Goal: Task Accomplishment & Management: Use online tool/utility

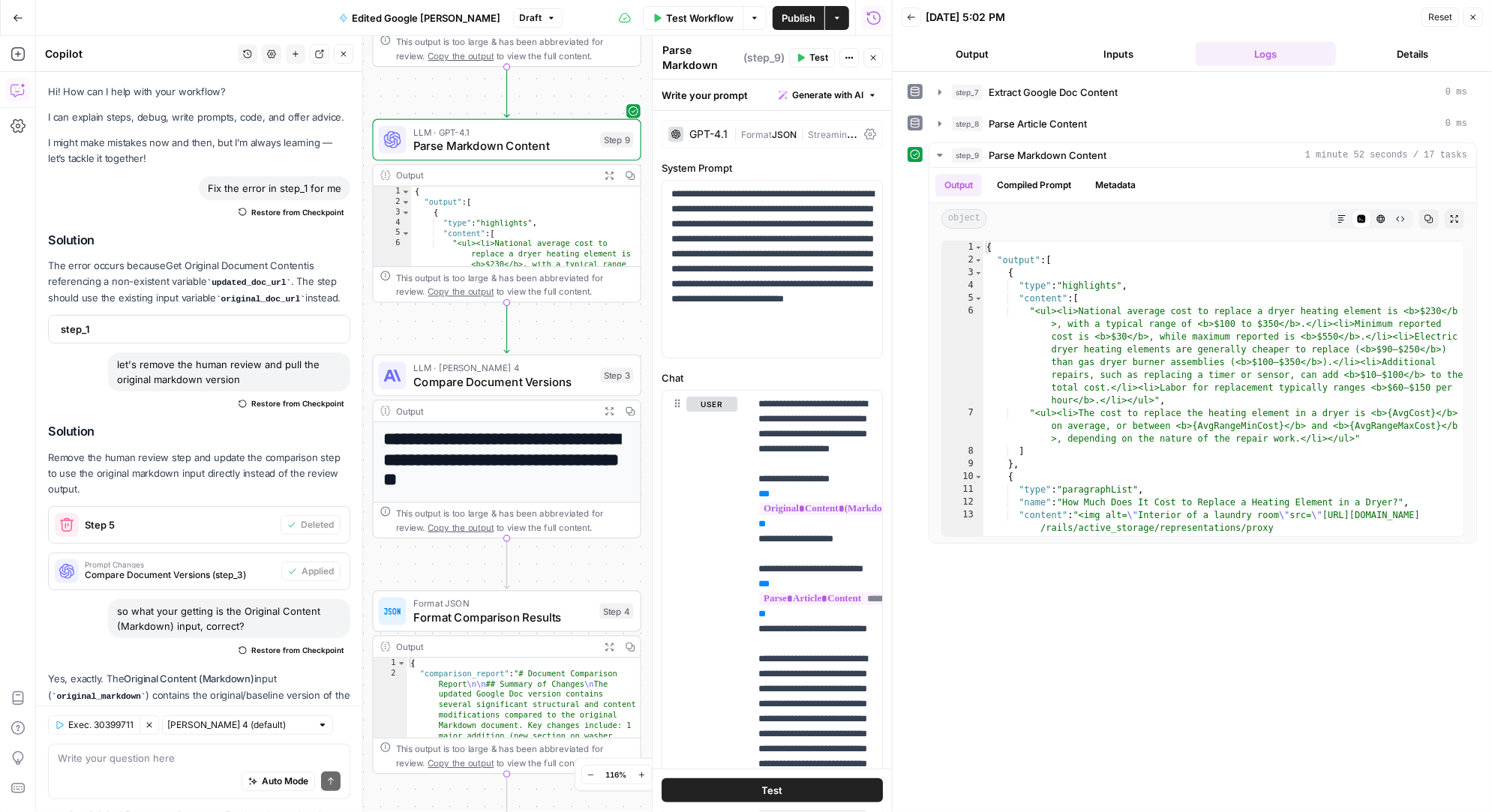
scroll to position [9649, 0]
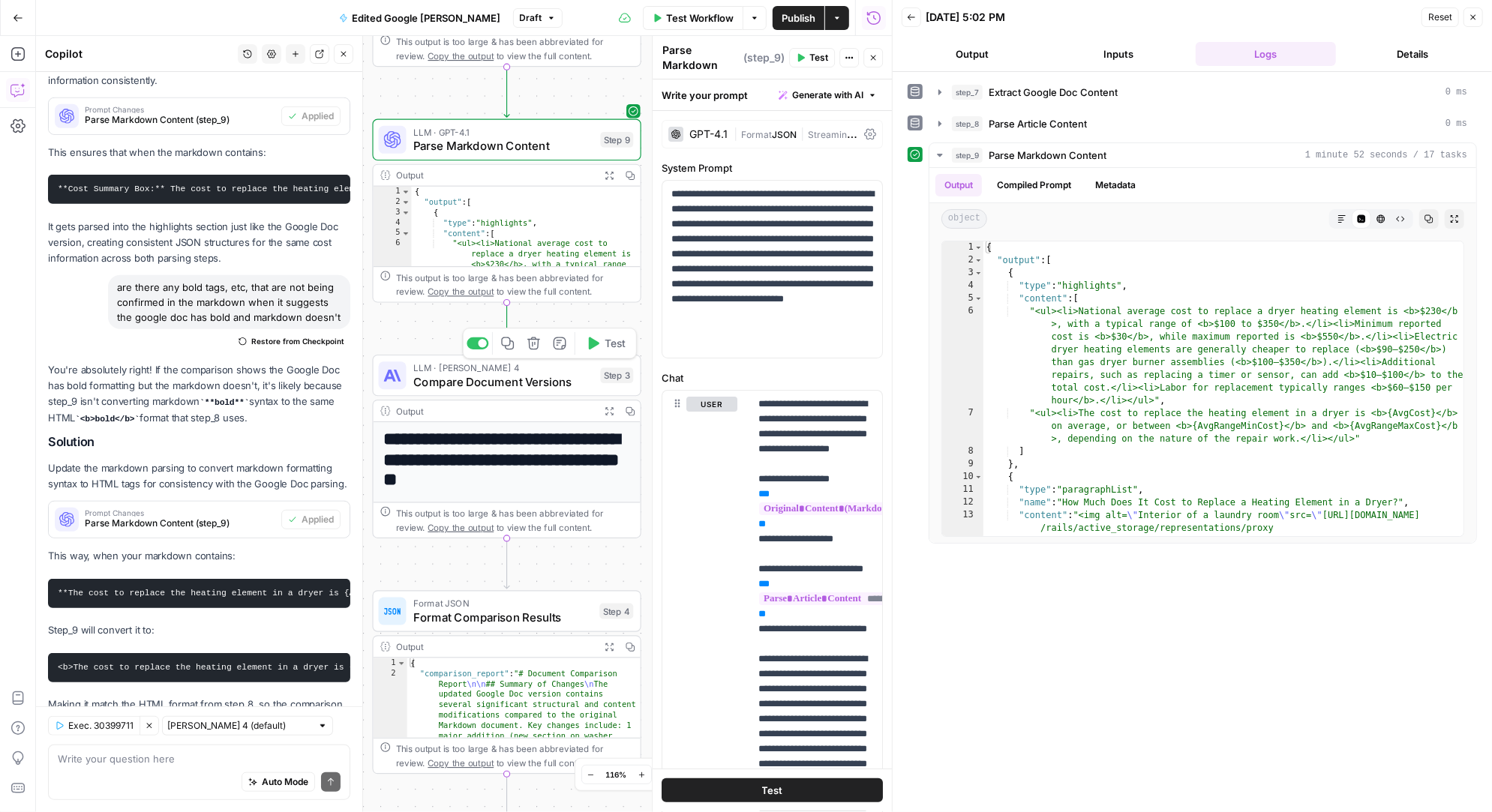
click at [594, 348] on icon "button" at bounding box center [592, 343] width 13 height 13
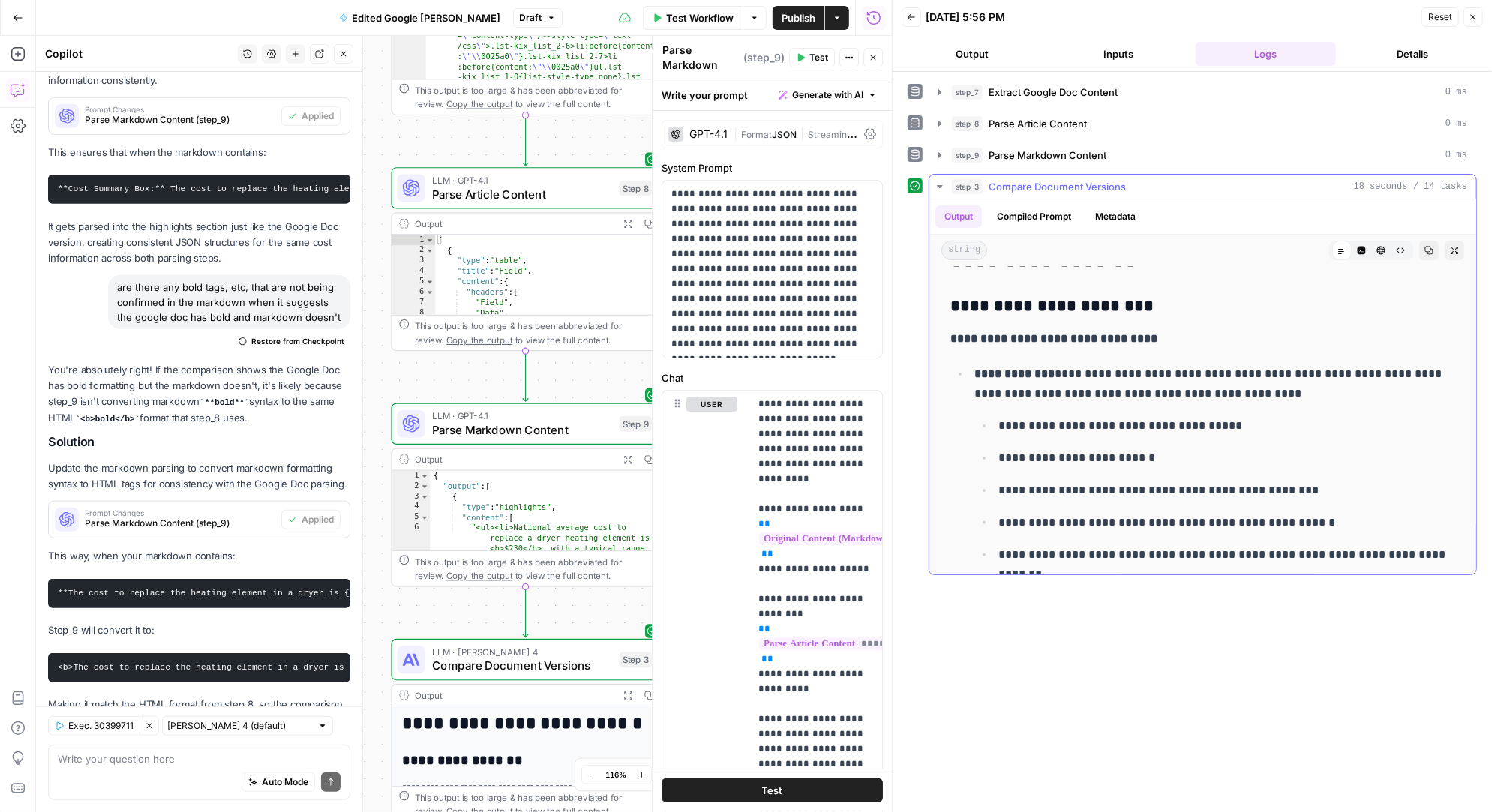
scroll to position [259, 0]
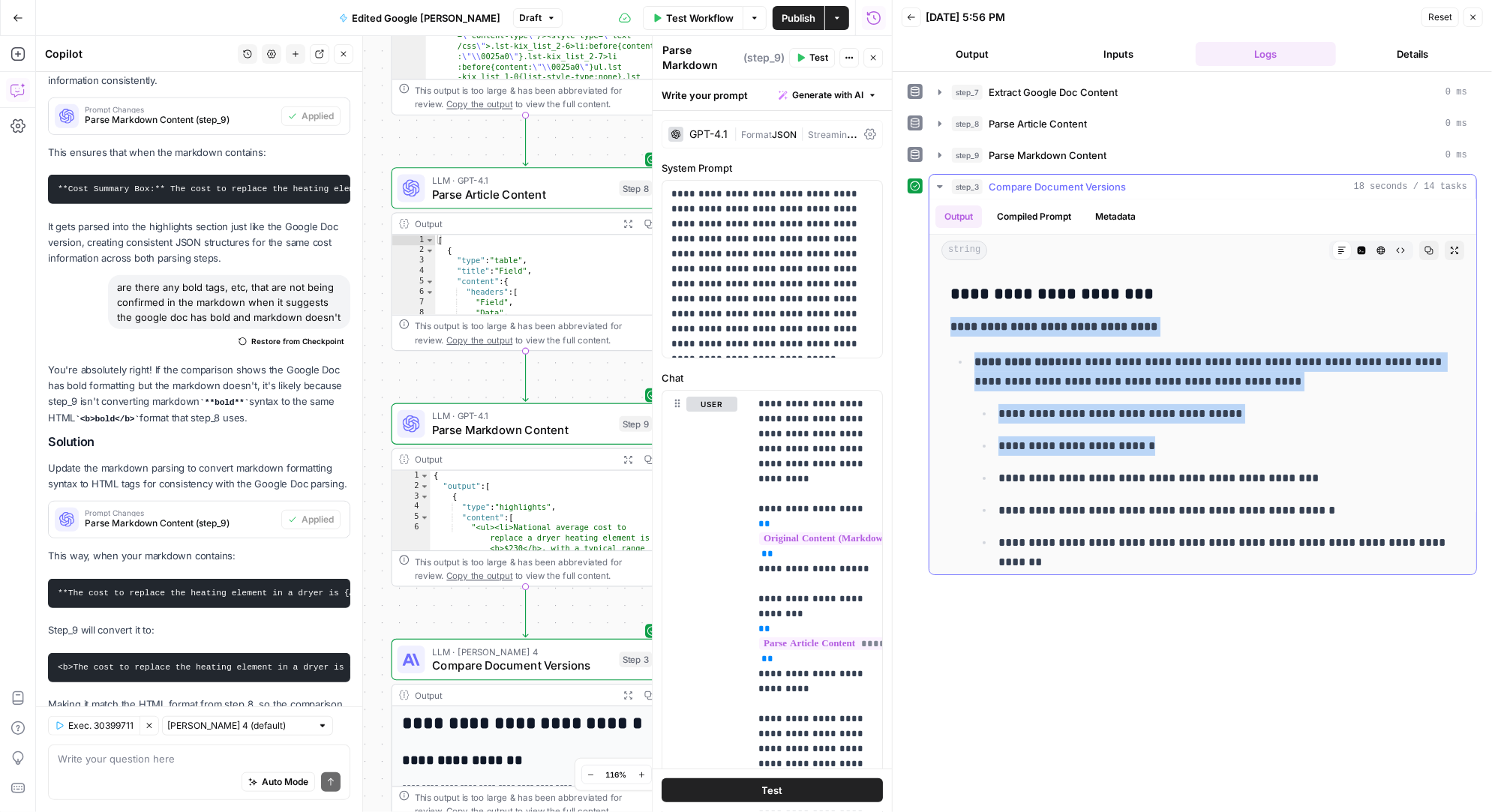
drag, startPoint x: 951, startPoint y: 324, endPoint x: 1152, endPoint y: 448, distance: 236.2
click at [965, 357] on ul "**********" at bounding box center [1202, 478] width 505 height 253
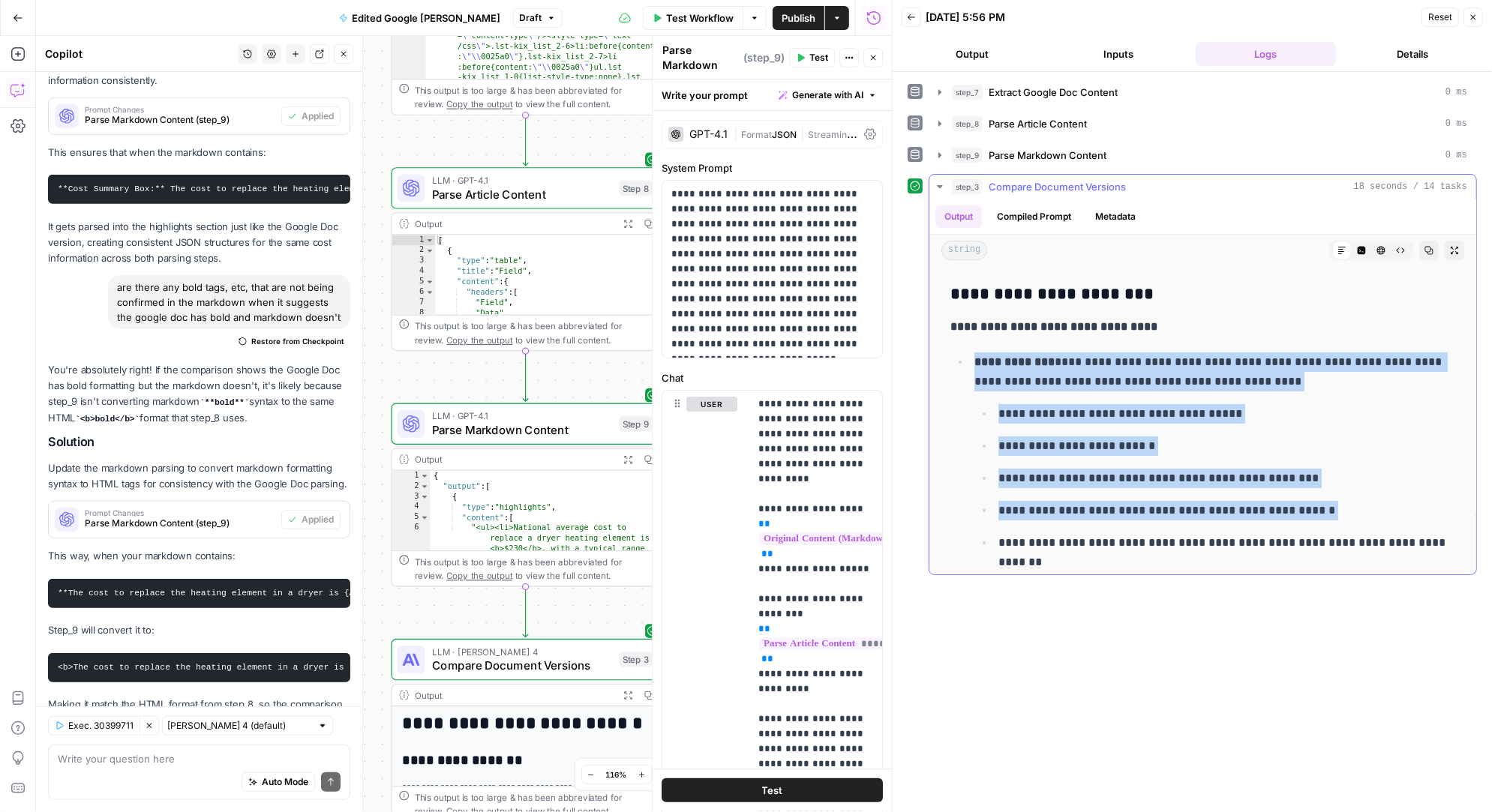
drag, startPoint x: 956, startPoint y: 356, endPoint x: 1122, endPoint y: 523, distance: 235.5
click at [1122, 523] on ul "**********" at bounding box center [1202, 478] width 505 height 253
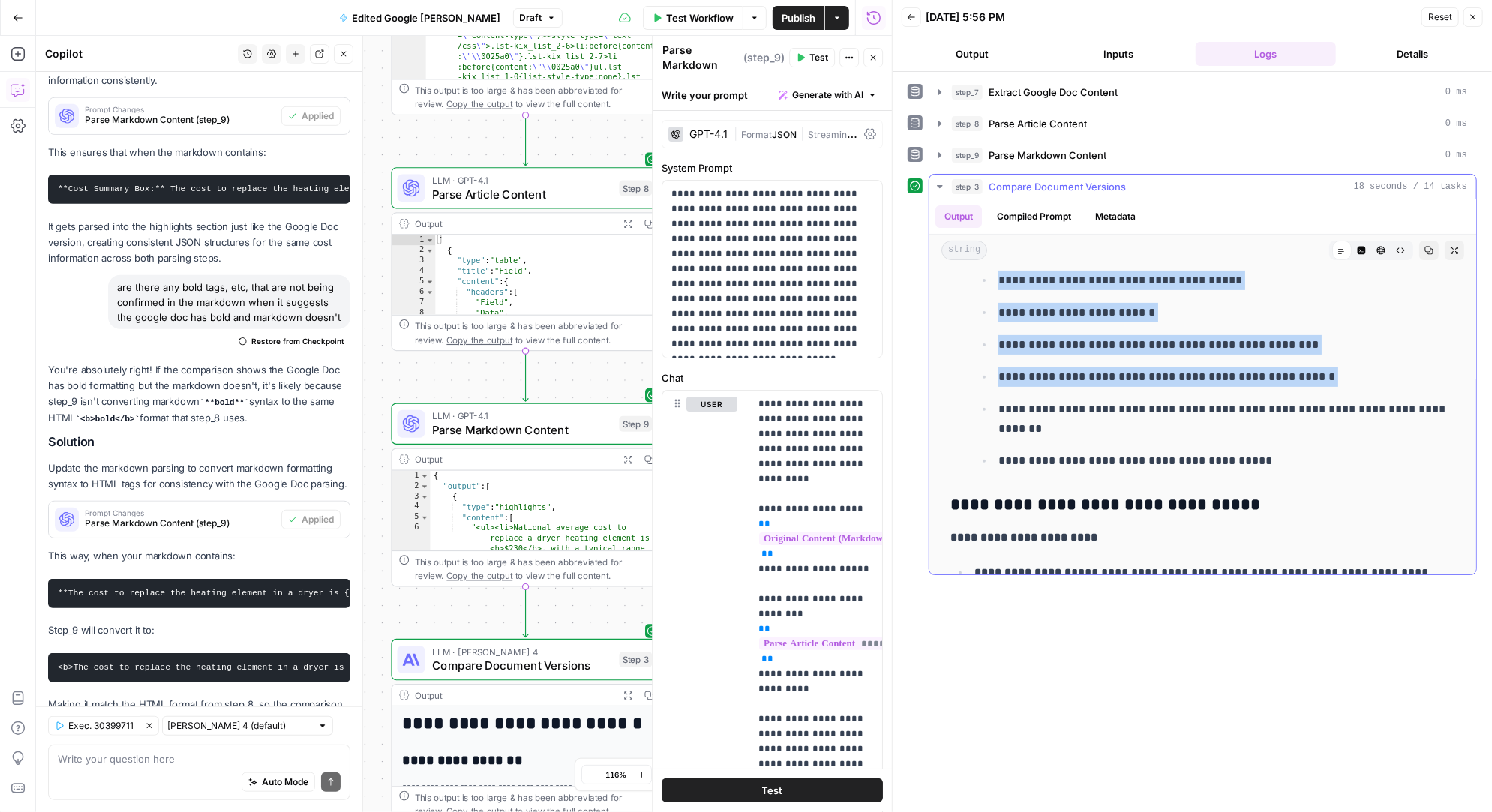
scroll to position [402, 0]
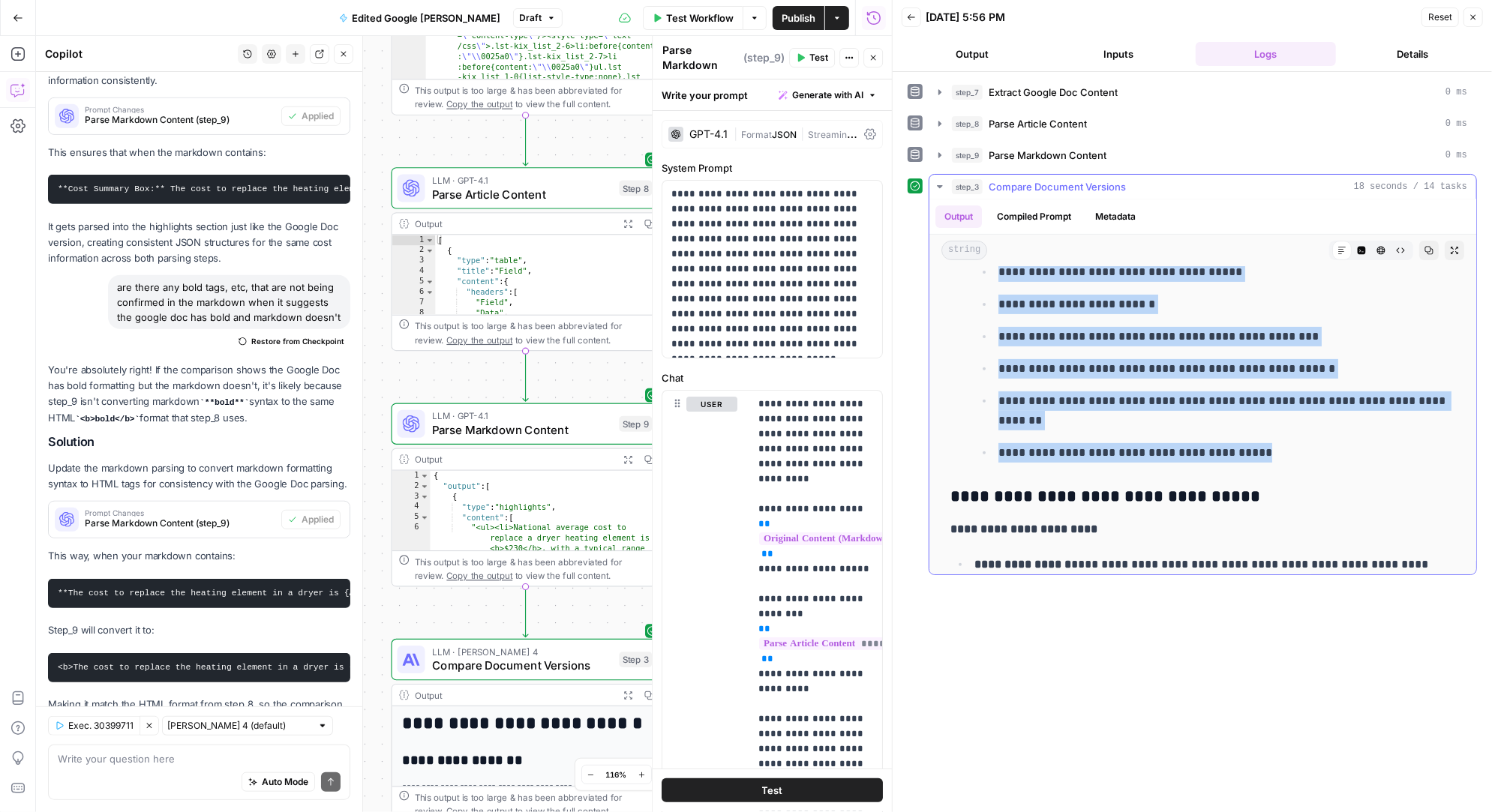
click at [1273, 444] on p "**********" at bounding box center [1227, 453] width 457 height 20
copy li "**********"
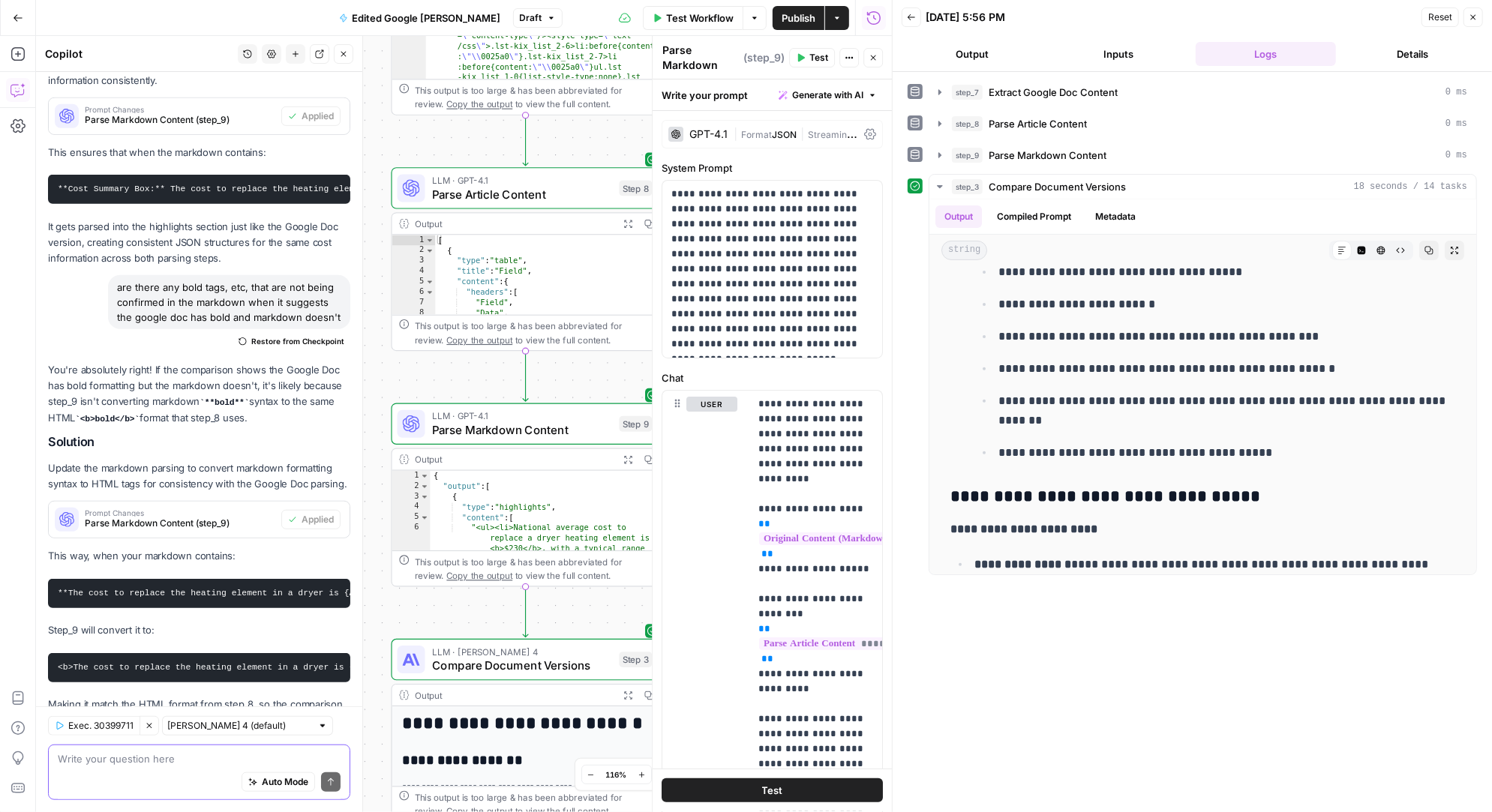
click at [144, 759] on textarea at bounding box center [198, 758] width 282 height 15
paste textarea "Added Section: A comprehensive metadata table at the beginning containing 31 ro…"
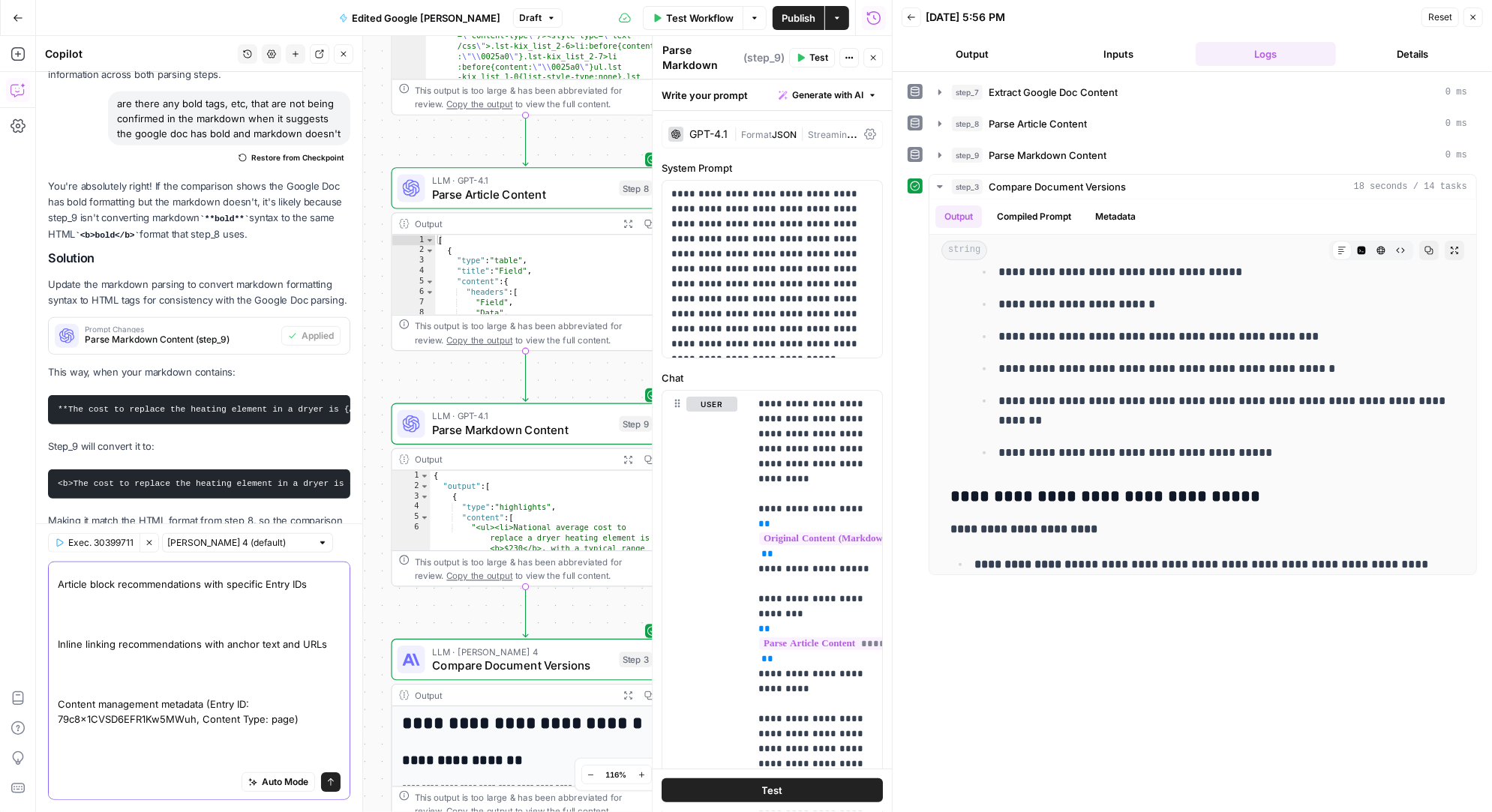
scroll to position [246, 0]
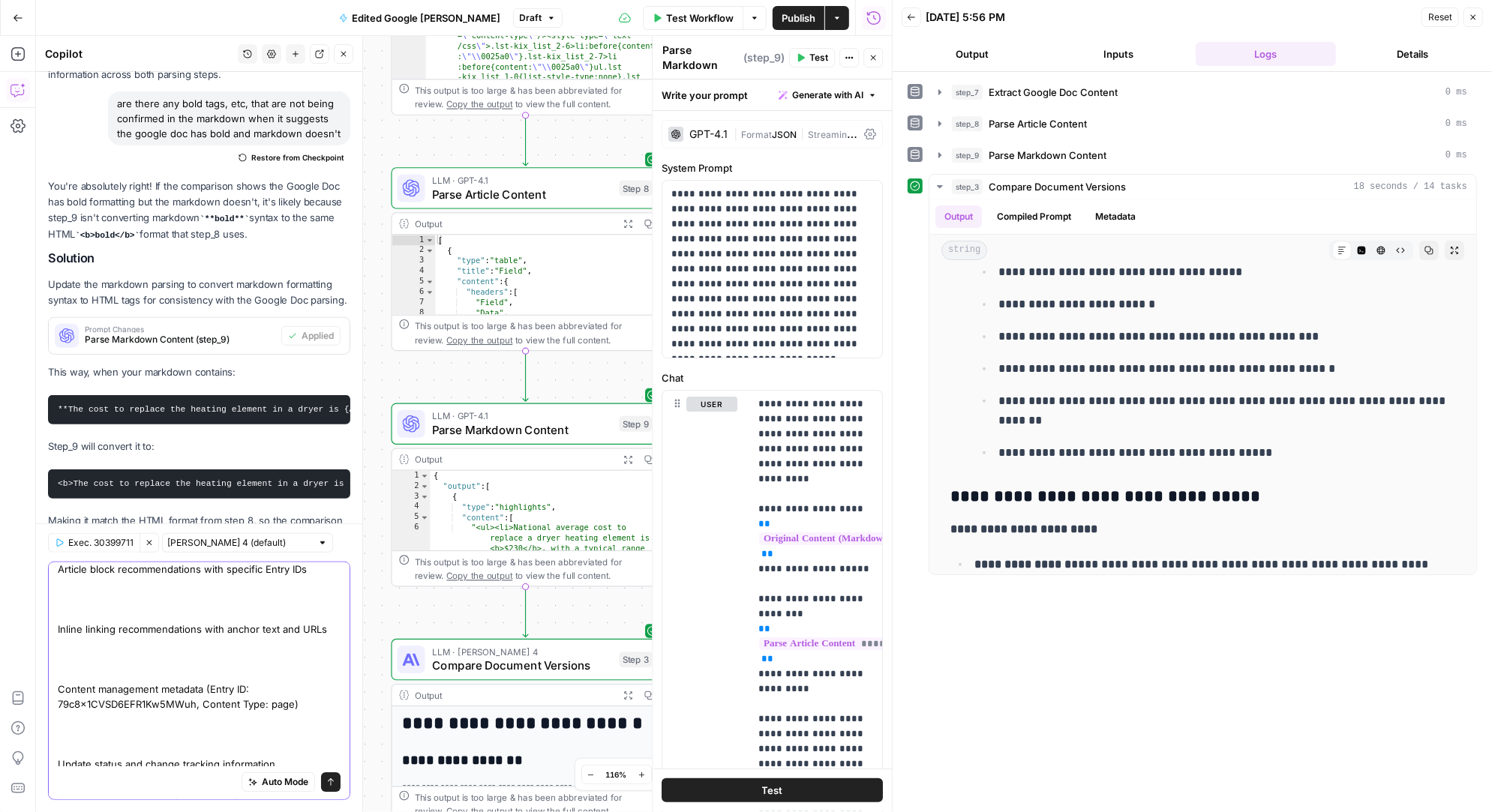
type textarea "Added Section: A comprehensive metadata table at the beginning containing 31 ro…"
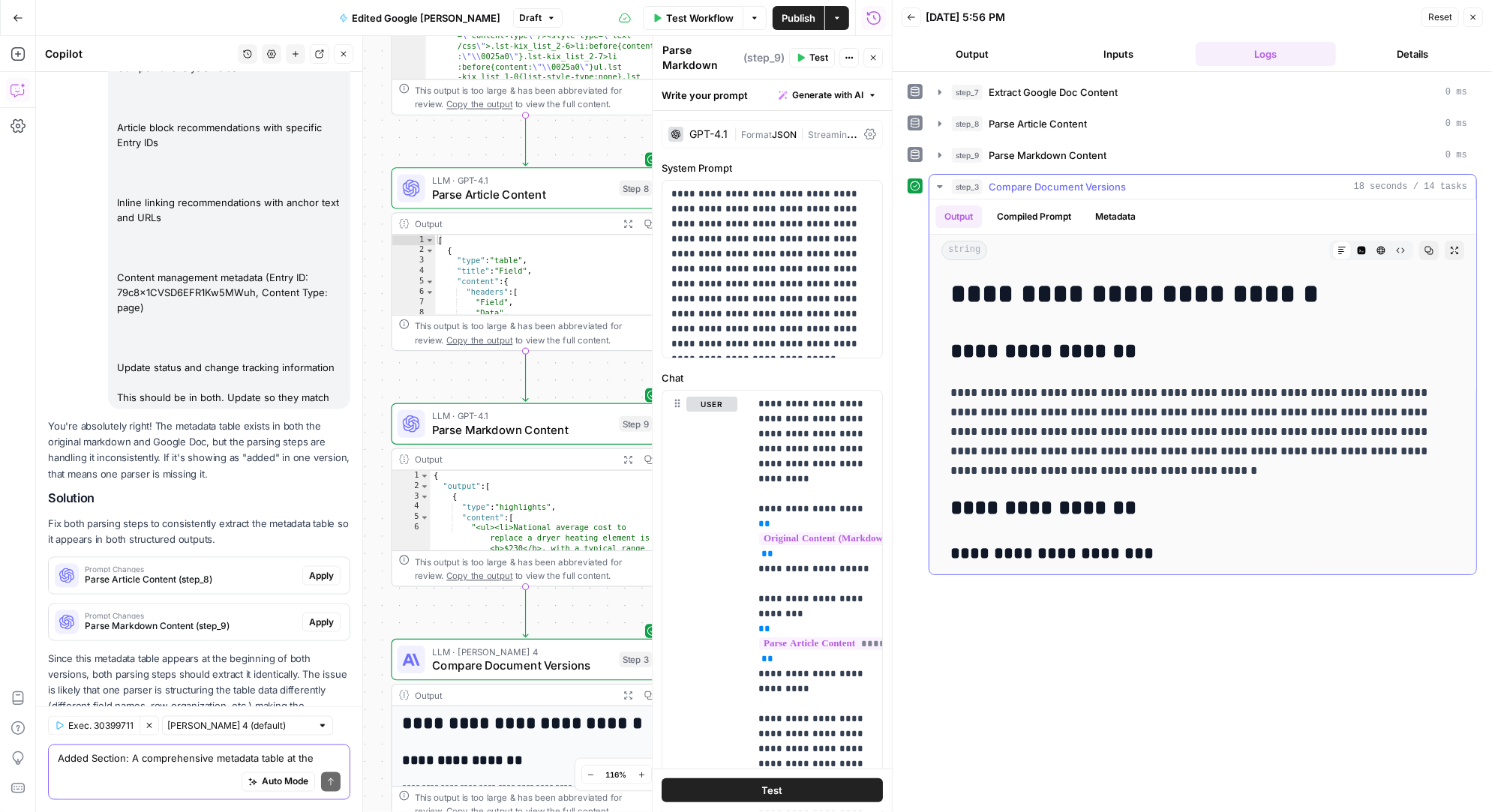
scroll to position [0, 0]
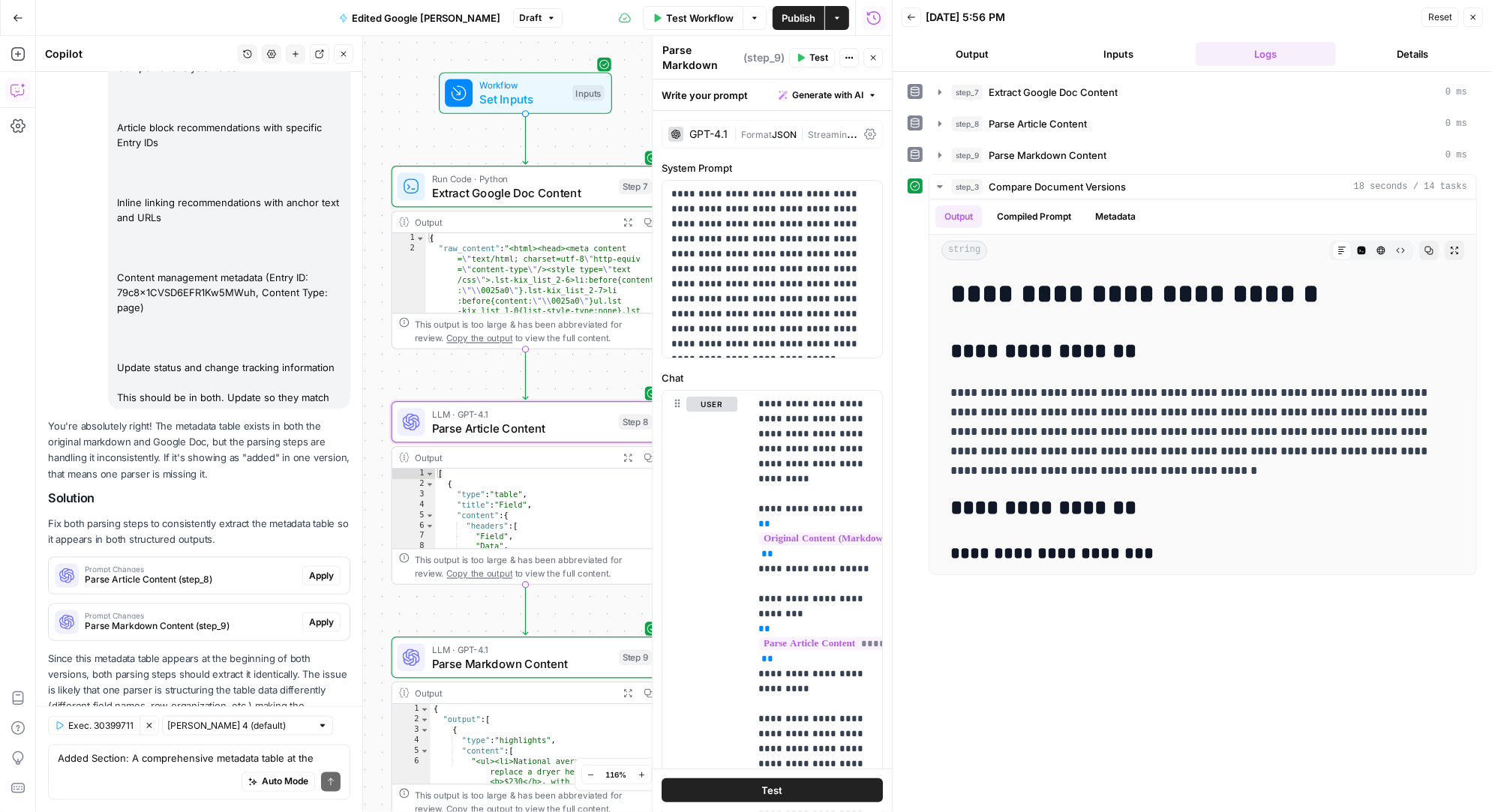
click at [324, 569] on span "Apply" at bounding box center [322, 575] width 25 height 13
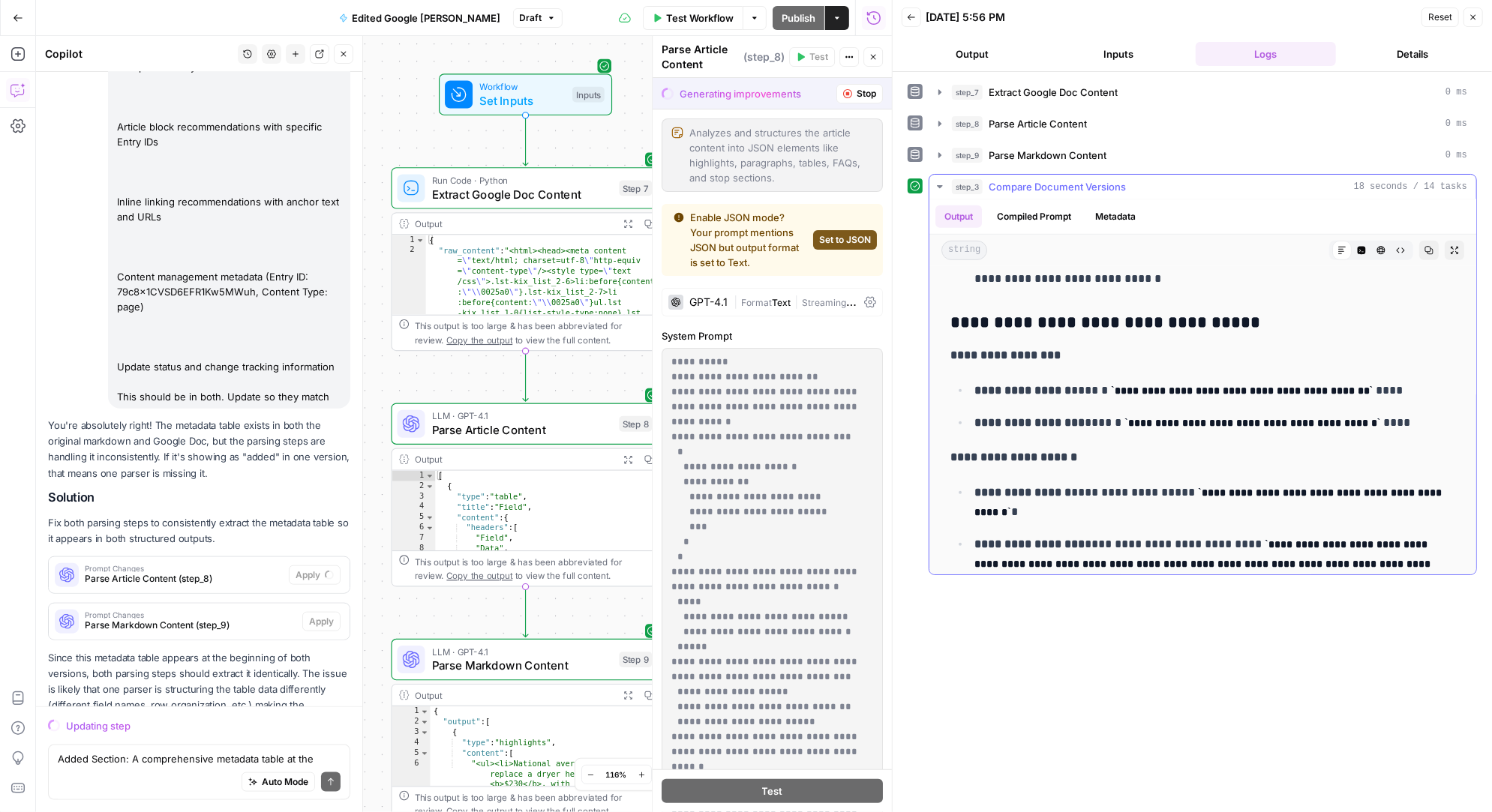
scroll to position [756, 0]
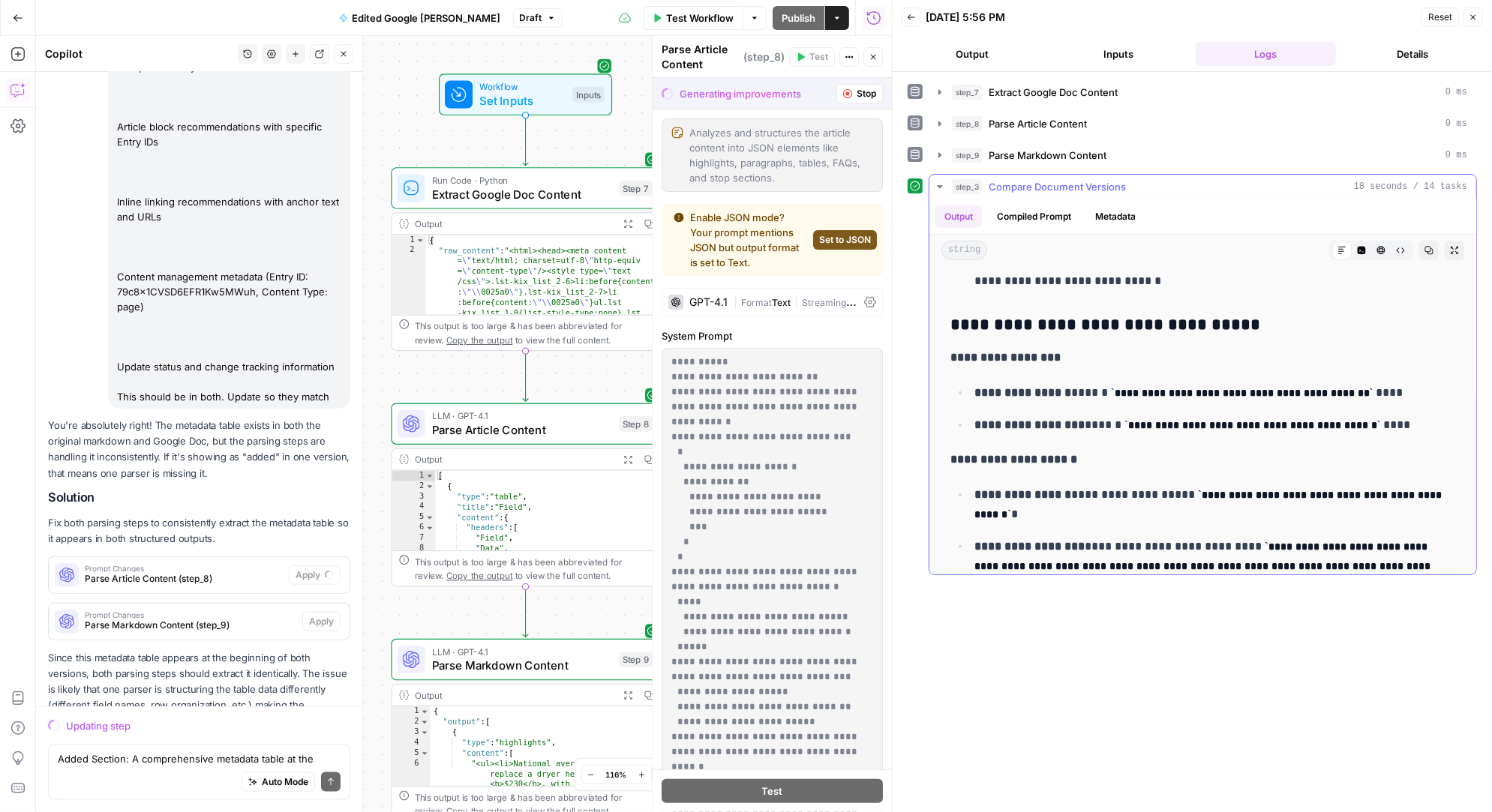
drag, startPoint x: 945, startPoint y: 348, endPoint x: 1032, endPoint y: 463, distance: 144.2
click at [1032, 463] on div "**********" at bounding box center [1202, 429] width 523 height 1827
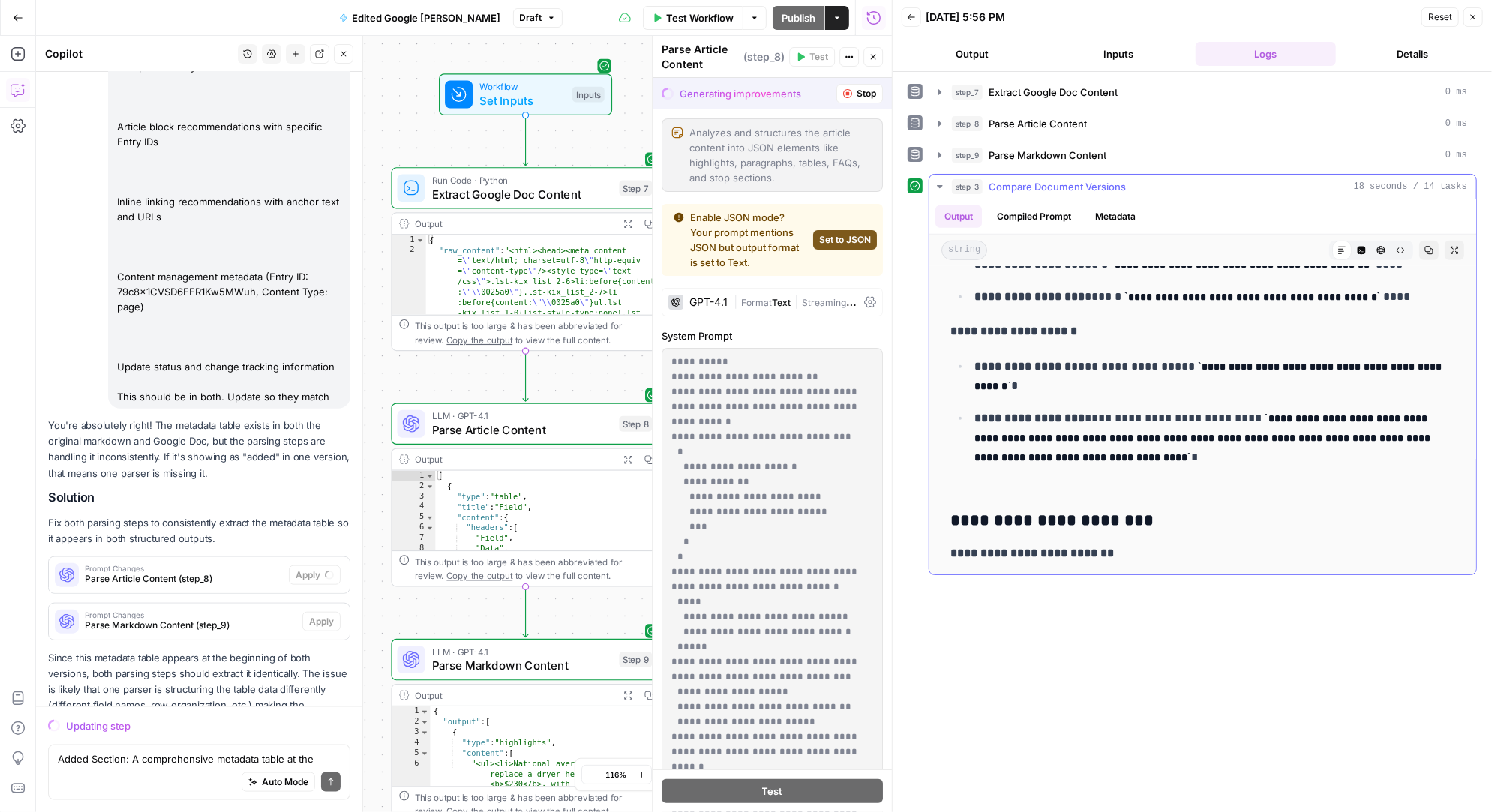
click at [1021, 472] on p "**********" at bounding box center [1215, 447] width 481 height 78
copy div "**********"
click at [140, 761] on textarea "Added Section: A comprehensive metadata table at the beginning containing 31 ro…" at bounding box center [198, 758] width 282 height 15
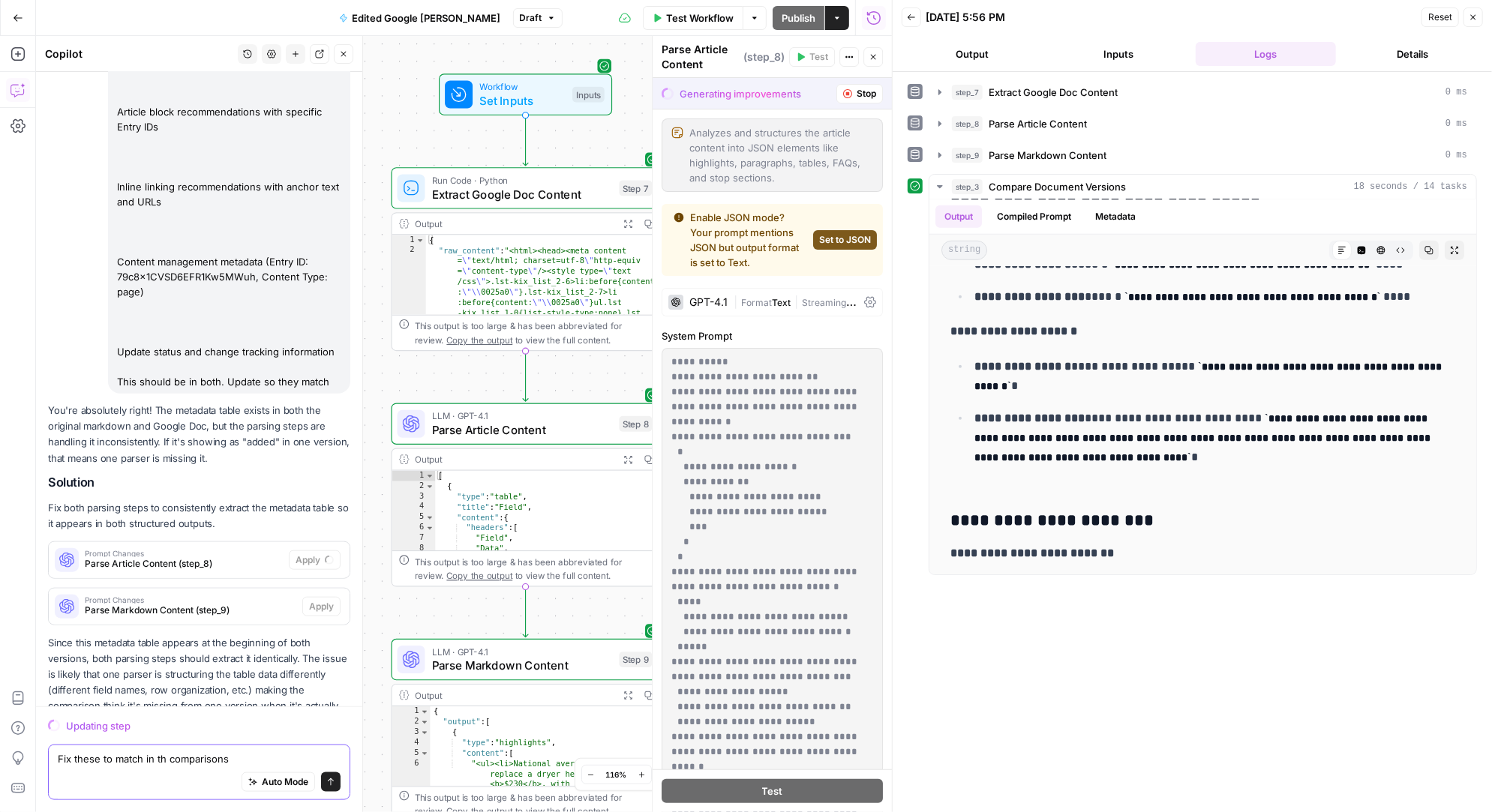
paste textarea "Image Source URLs: Markdown Version: Uses [URL][DOMAIN_NAME].. URLs Google Doc …"
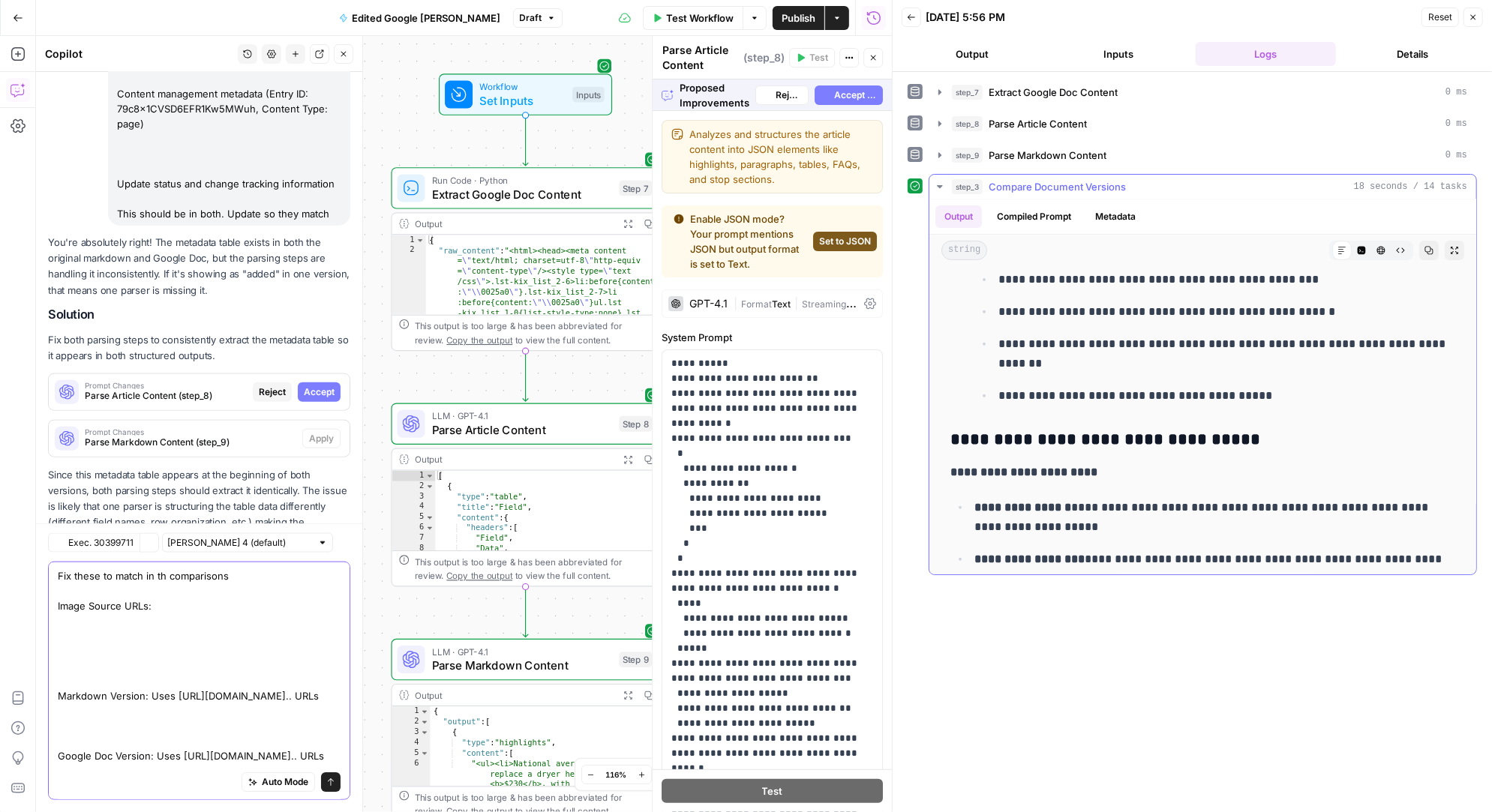
scroll to position [243, 0]
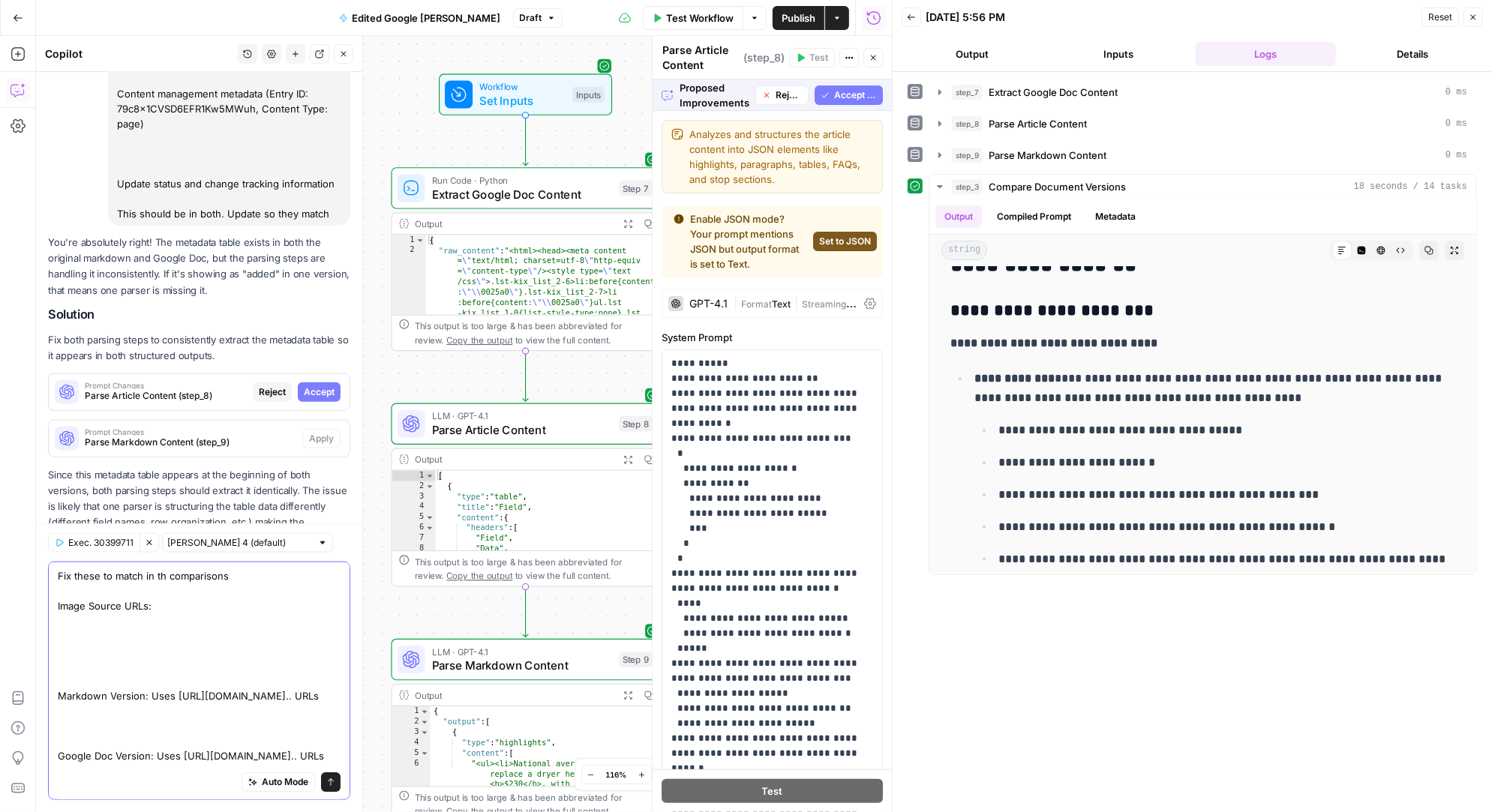
type textarea "Fix these to match in th comparisons Image Source URLs: Markdown Version: Uses …"
click at [871, 96] on span "Accept All" at bounding box center [855, 95] width 43 height 13
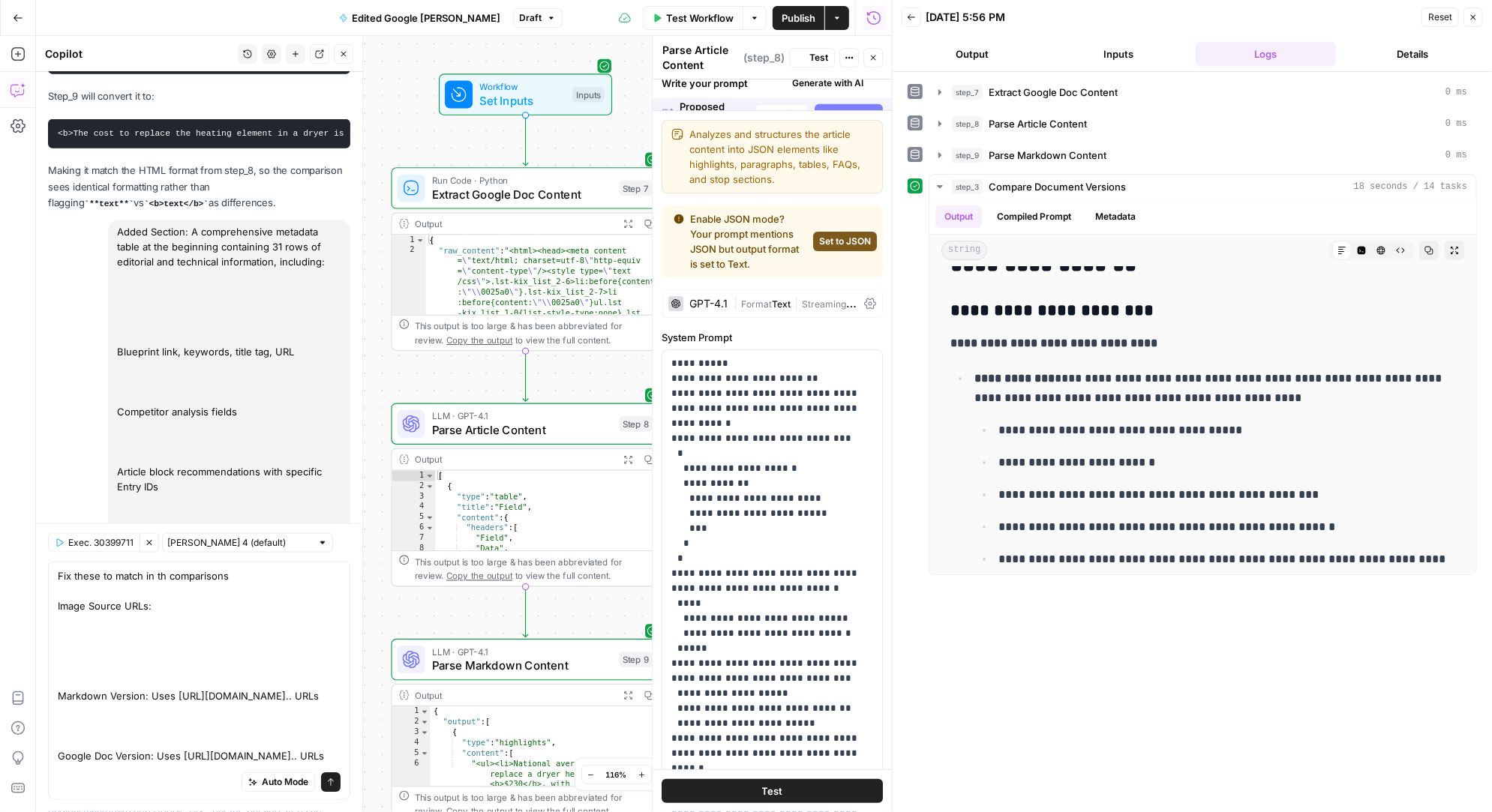
scroll to position [0, 0]
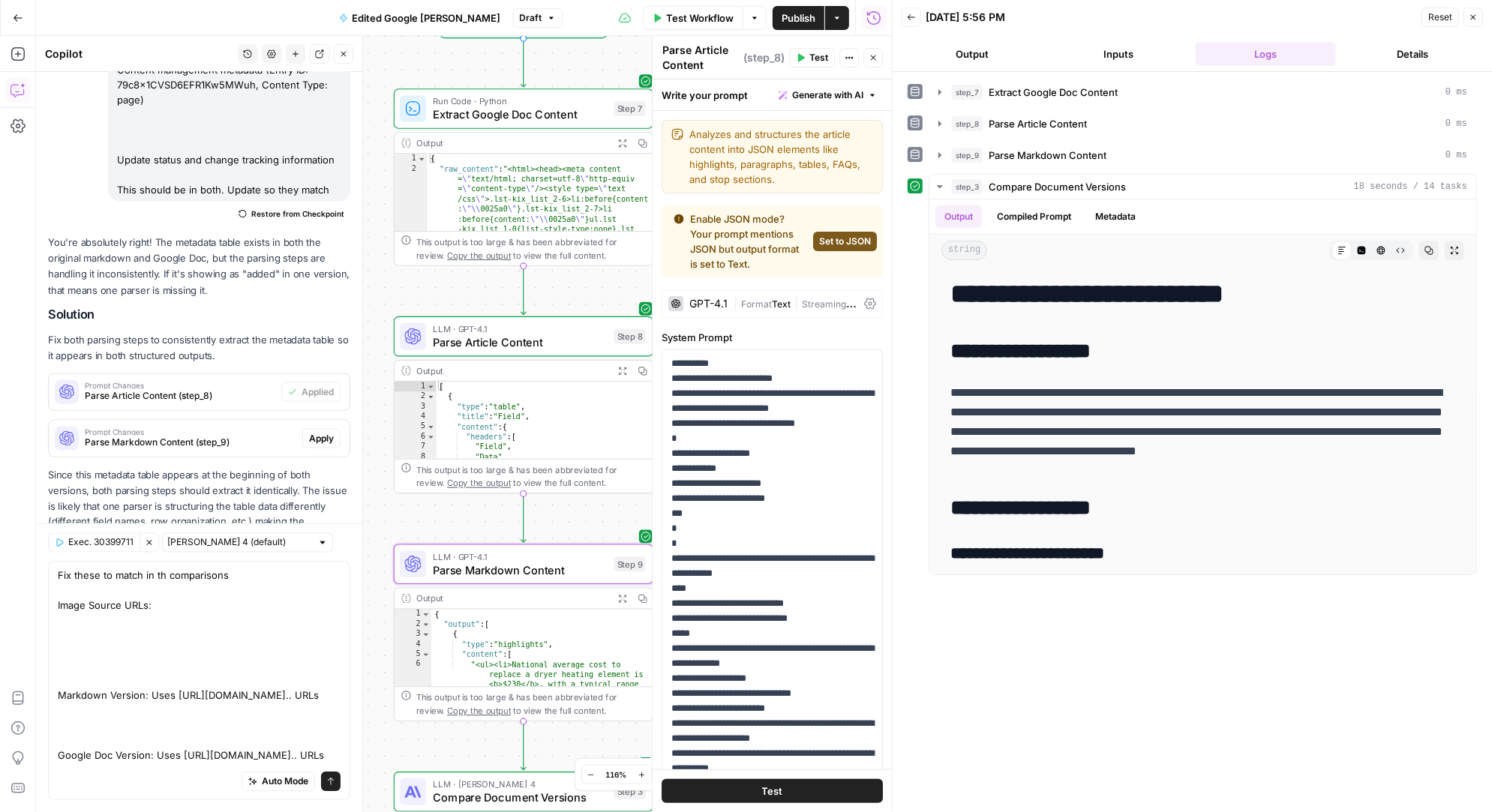
click at [324, 432] on span "Apply" at bounding box center [322, 438] width 25 height 13
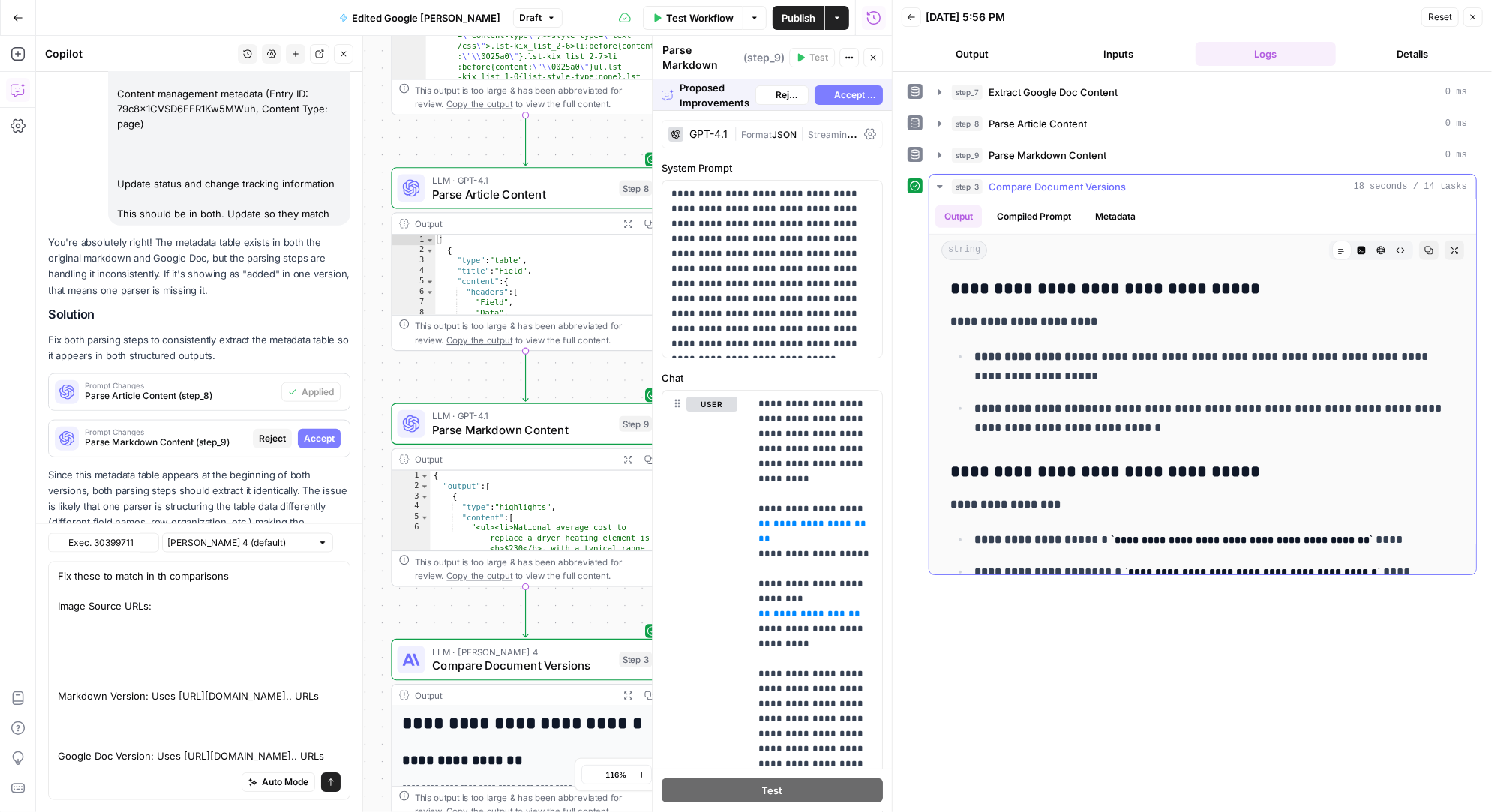
scroll to position [10182, 0]
click at [846, 89] on span "Accept All" at bounding box center [855, 95] width 43 height 13
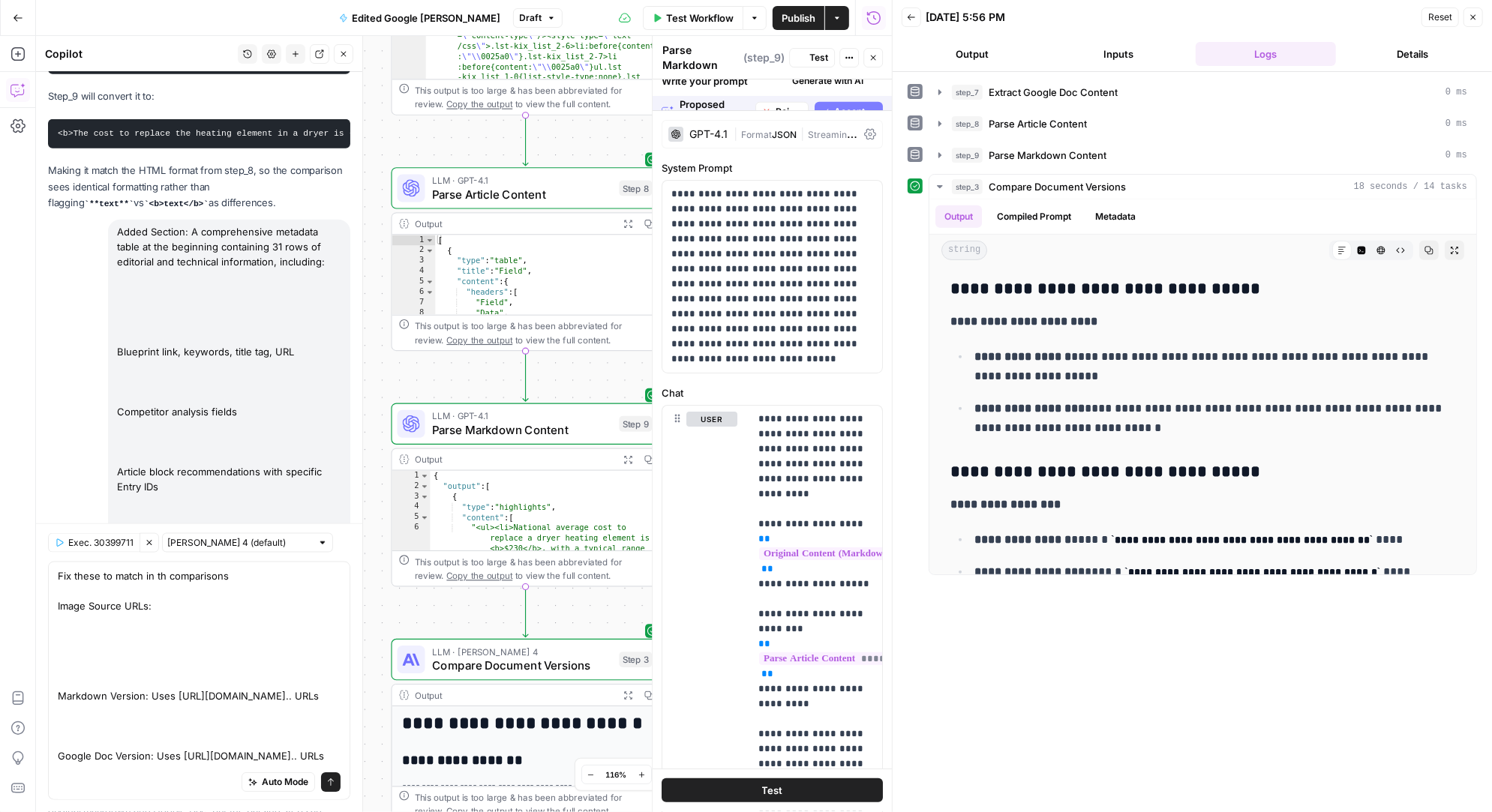
scroll to position [0, 0]
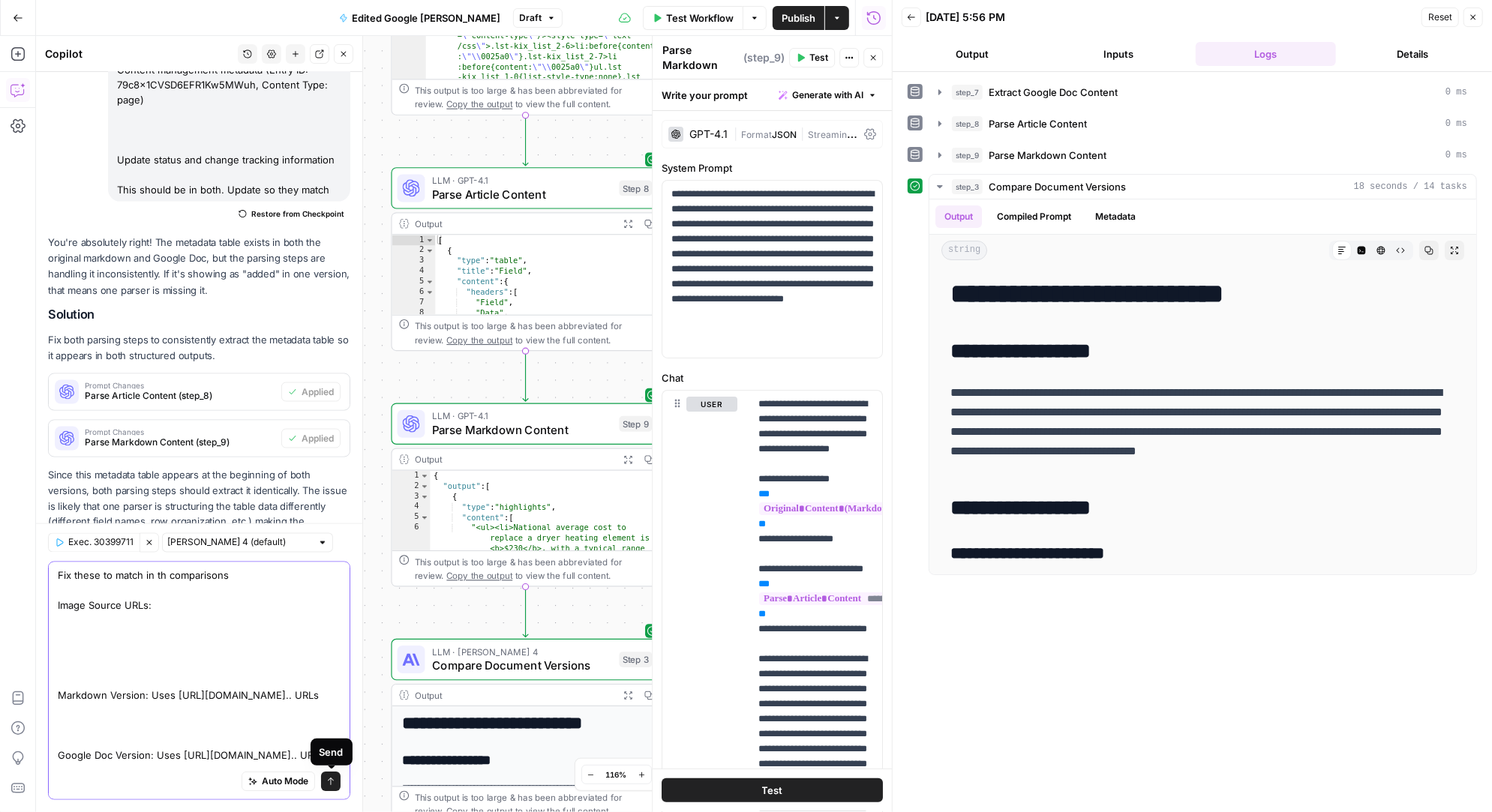
click at [332, 781] on icon "submit" at bounding box center [331, 782] width 6 height 7
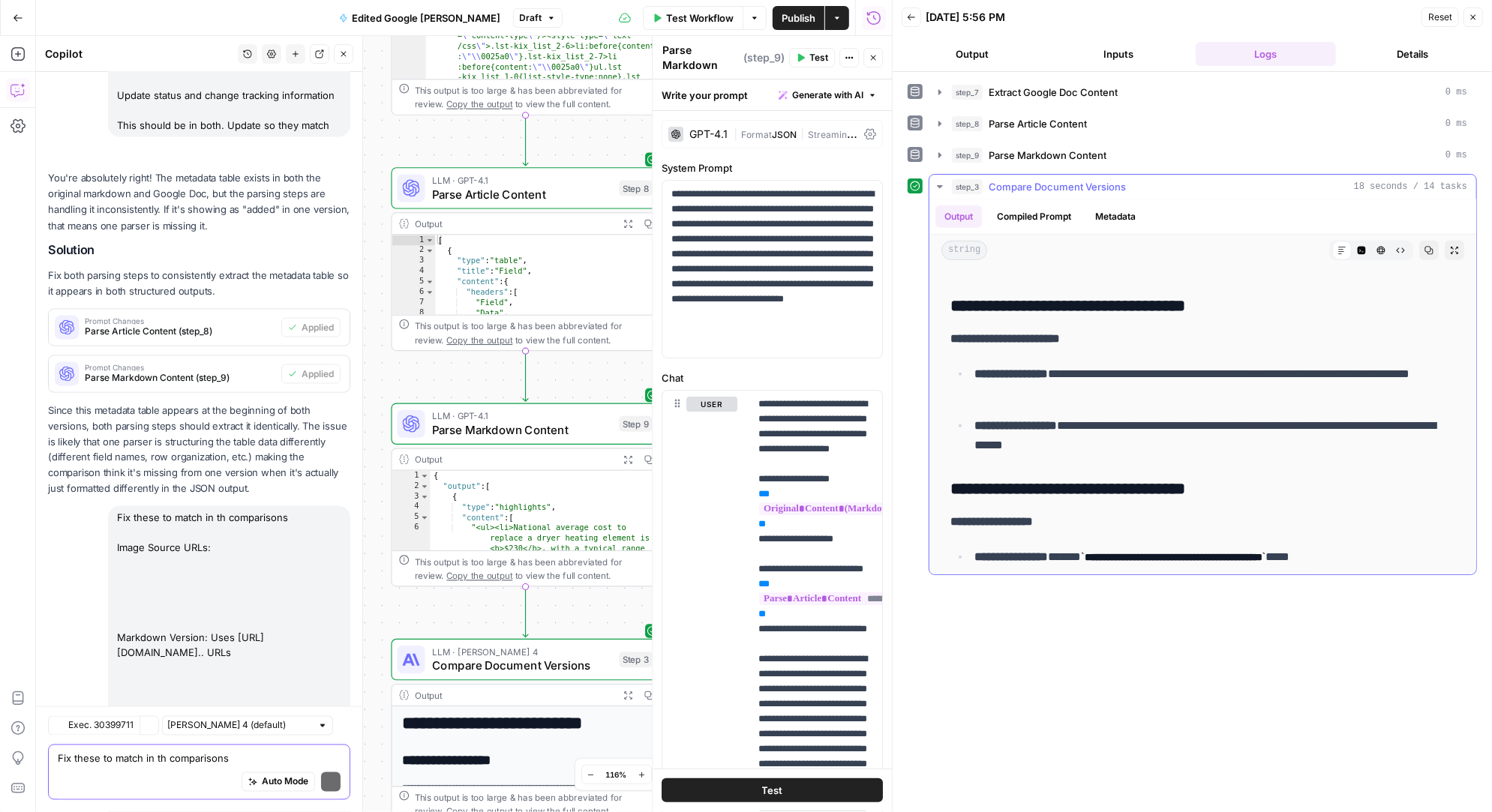
scroll to position [11398, 0]
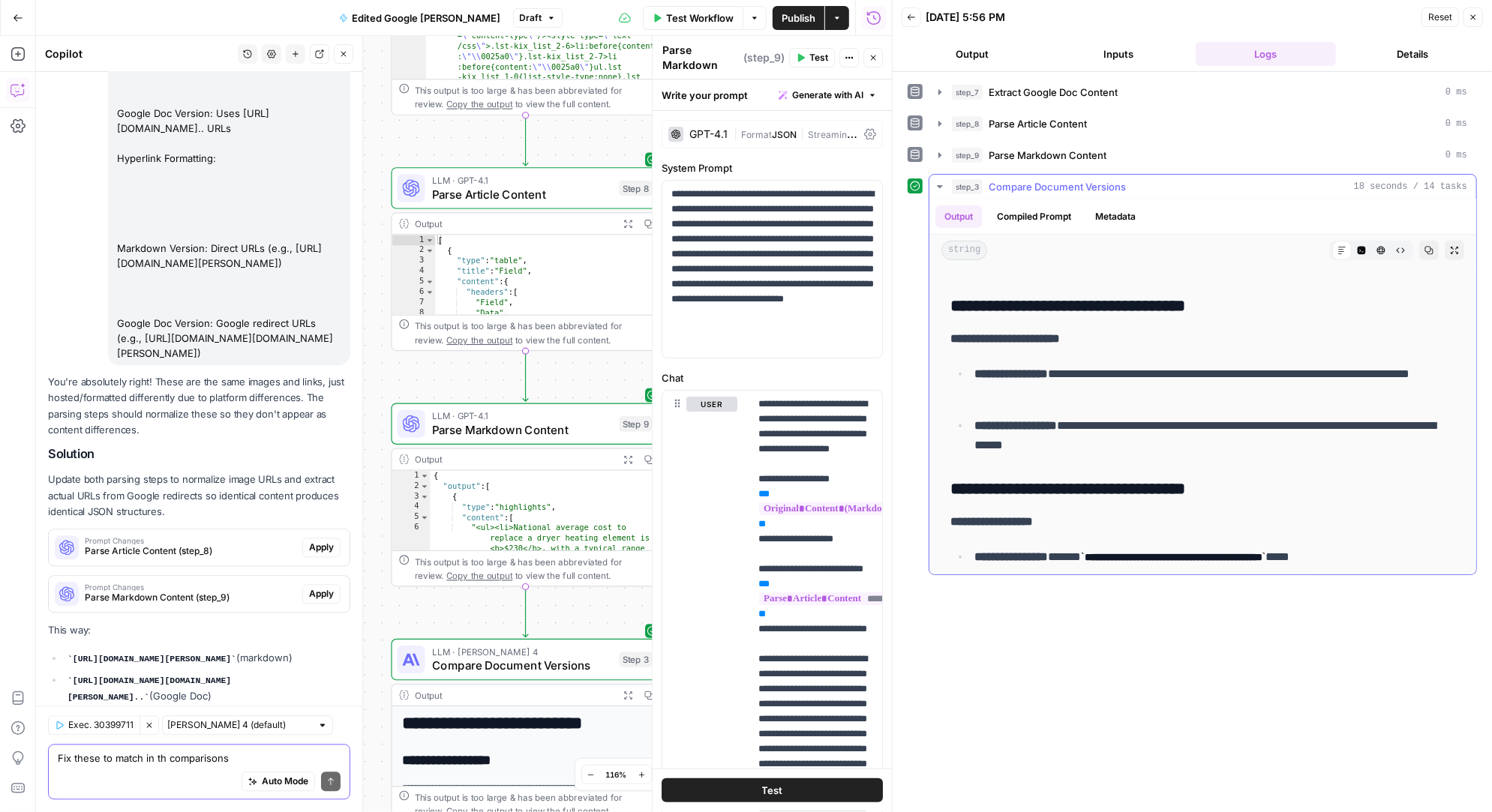
drag, startPoint x: 1165, startPoint y: 442, endPoint x: 965, endPoint y: 350, distance: 220.1
click at [965, 350] on div "**********" at bounding box center [1202, 584] width 523 height 1808
copy ul "**********"
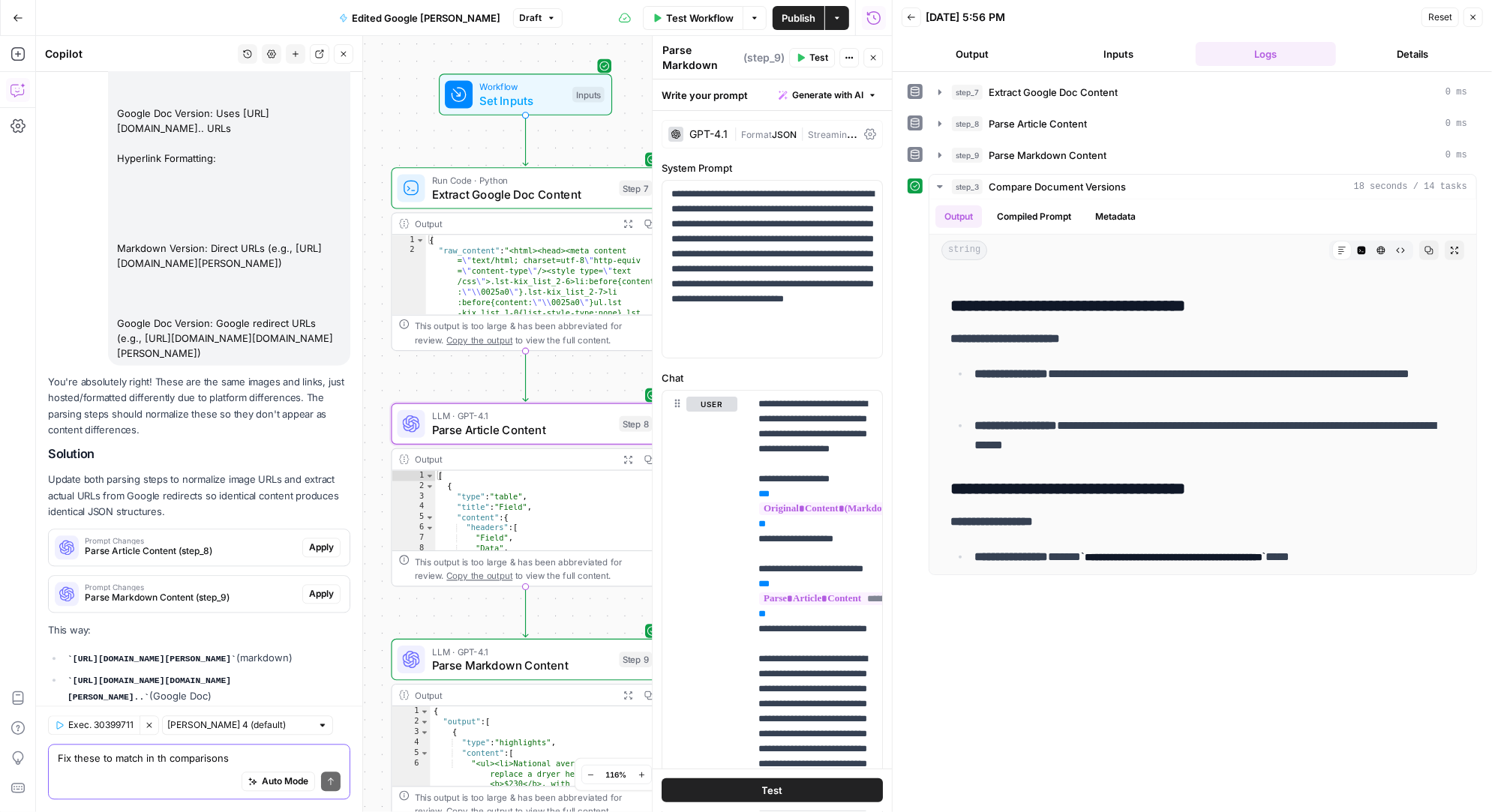
click at [322, 540] on span "Apply" at bounding box center [322, 547] width 25 height 13
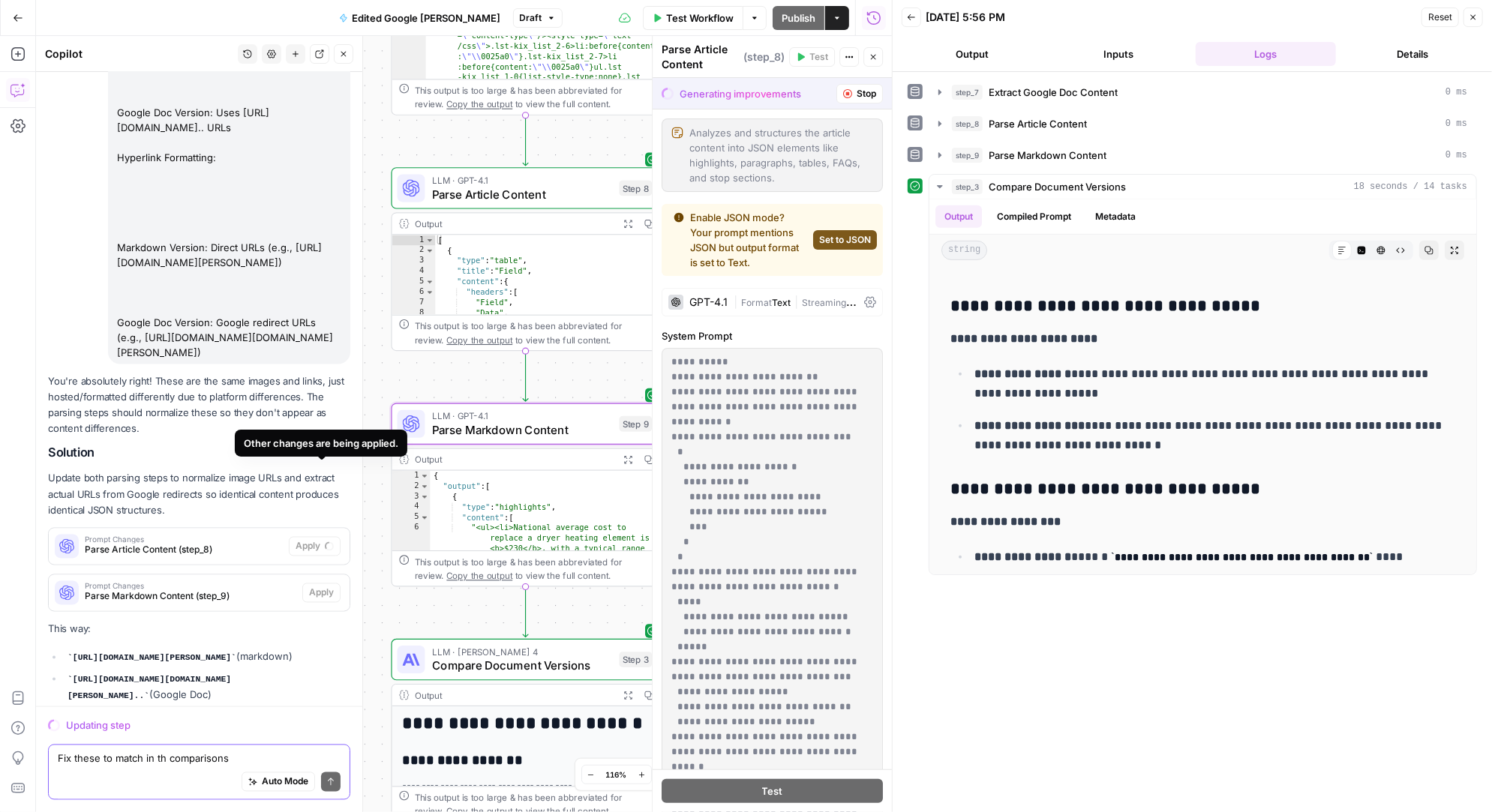
scroll to position [10847, 0]
click at [159, 758] on textarea "Fix these to match in th comparisons Image Source URLs: Markdown Version: Uses …" at bounding box center [198, 758] width 282 height 15
paste textarea "Markdown Version: Highlights section appears at the beginning, immediately afte…"
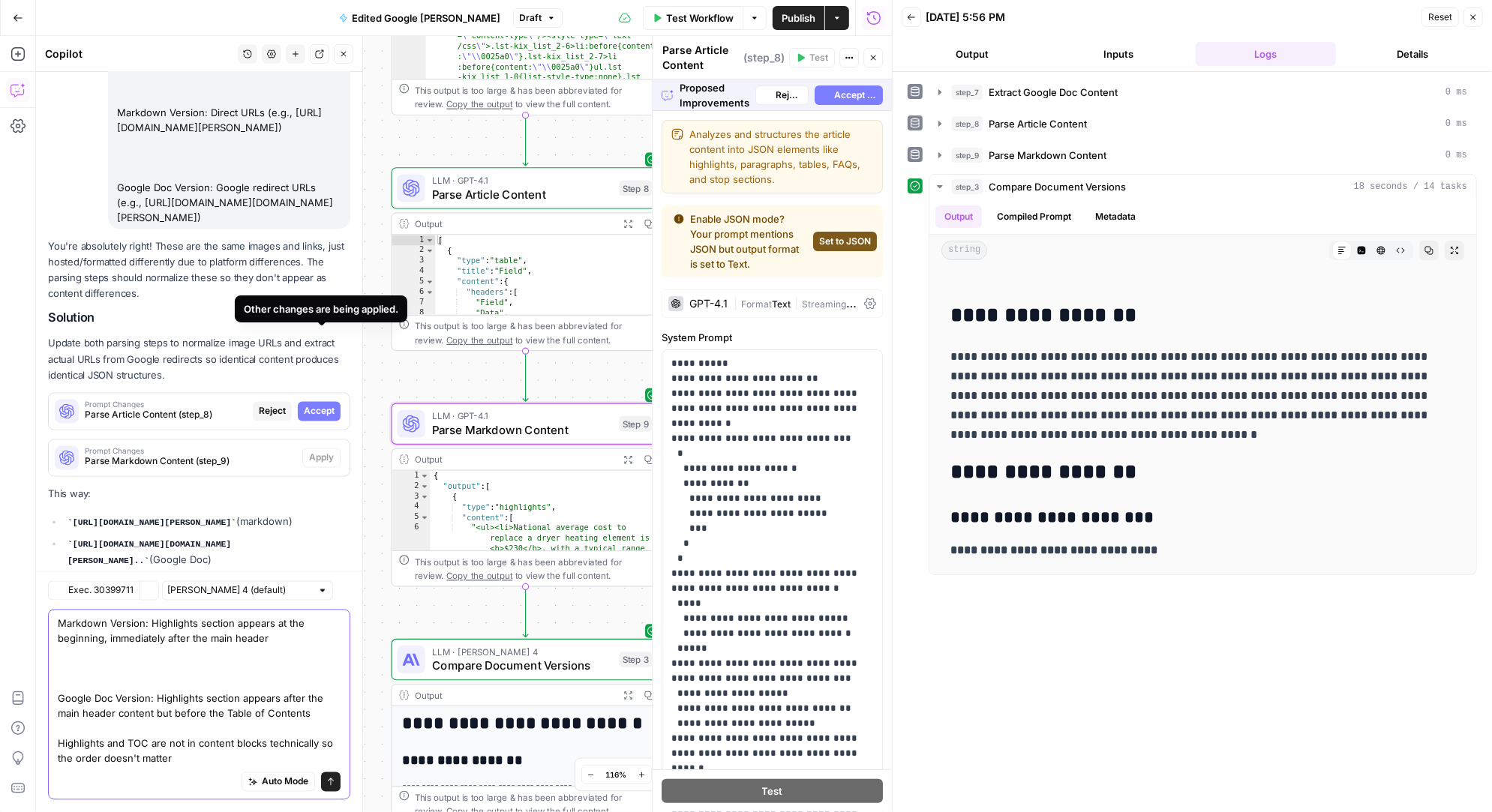
scroll to position [10982, 0]
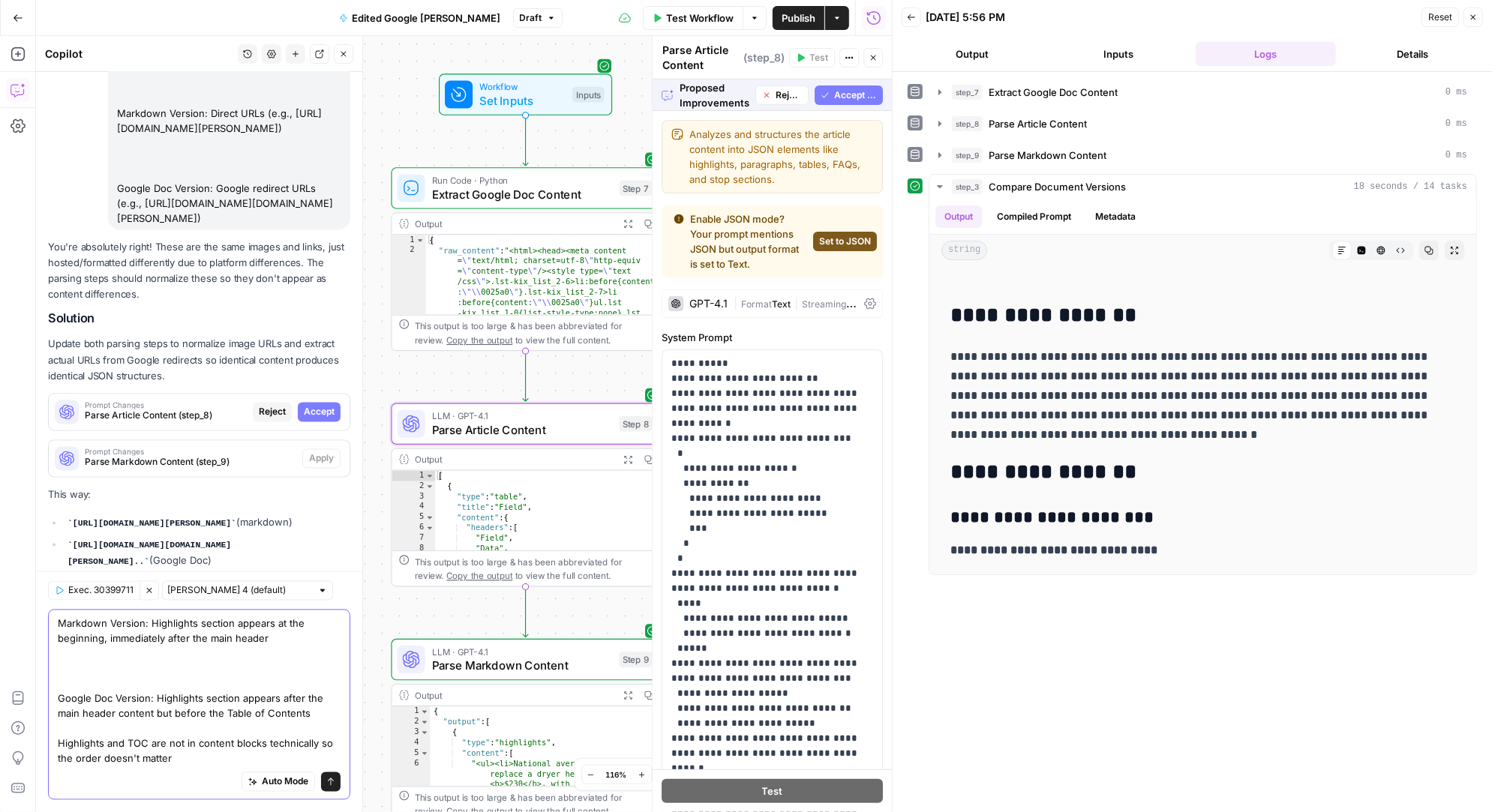
type textarea "Markdown Version: Highlights section appears at the beginning, immediately afte…"
click at [318, 406] on span "Accept" at bounding box center [319, 412] width 30 height 13
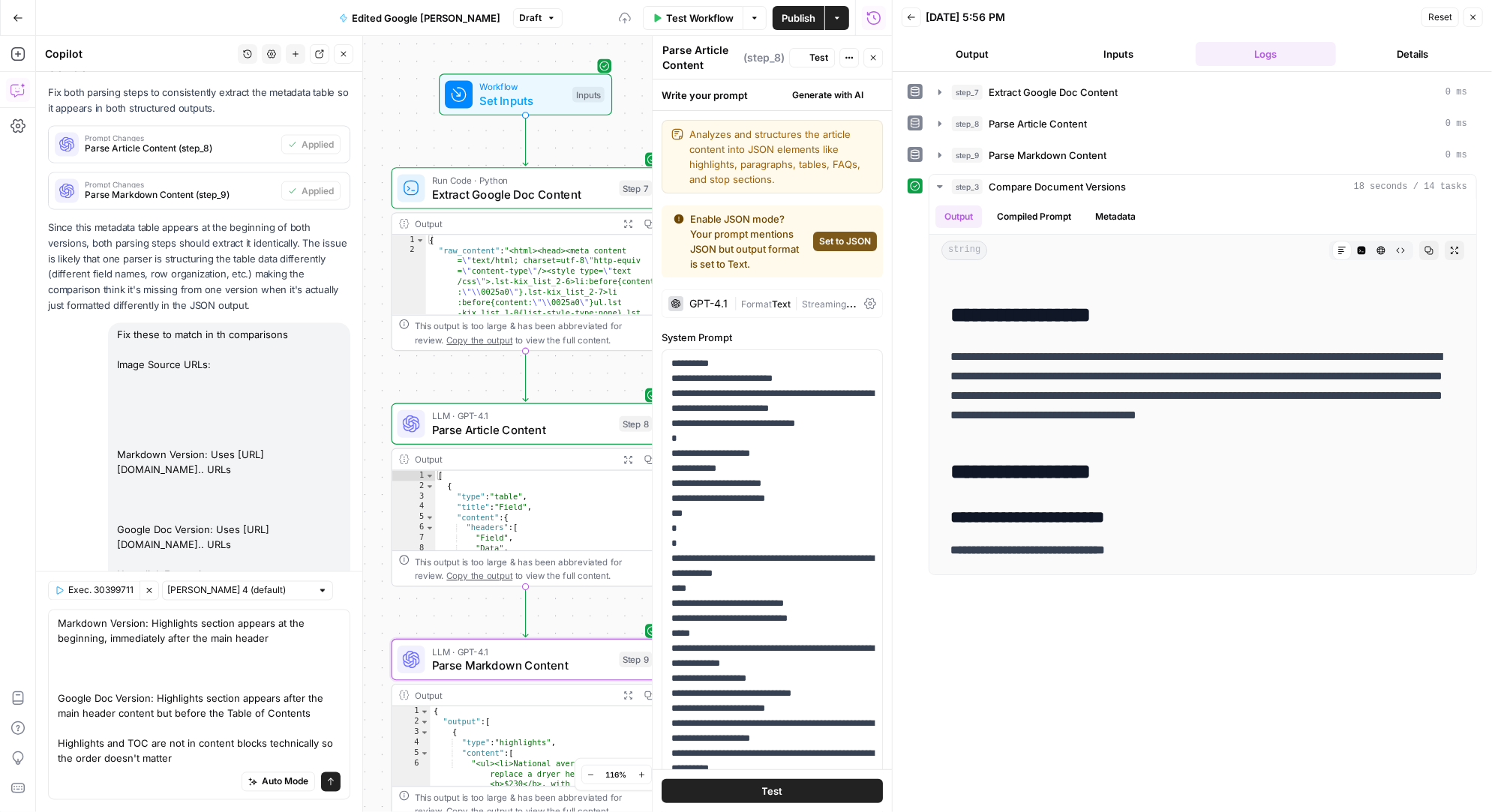
scroll to position [0, 0]
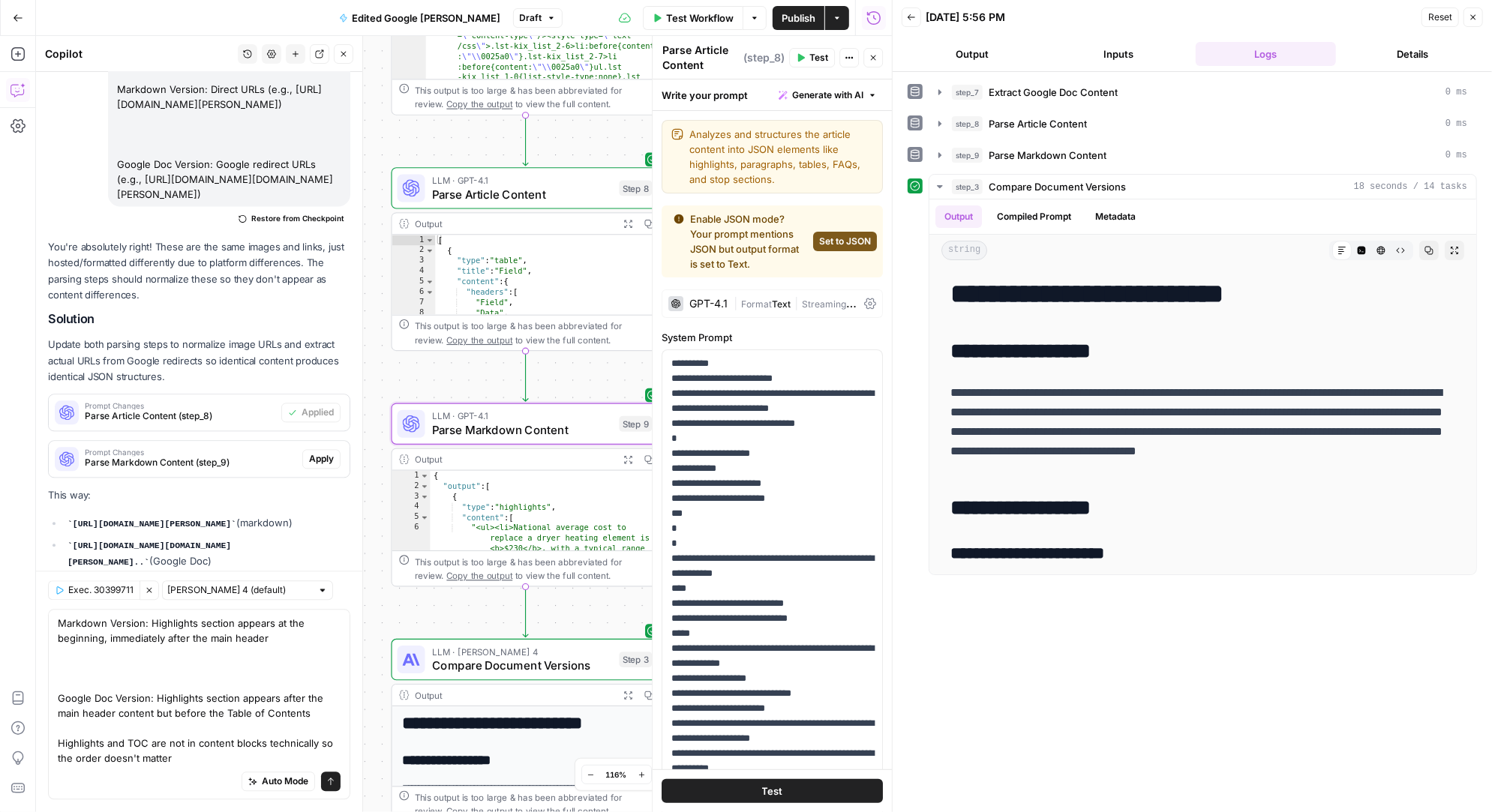
click at [325, 452] on span "Apply" at bounding box center [322, 458] width 25 height 13
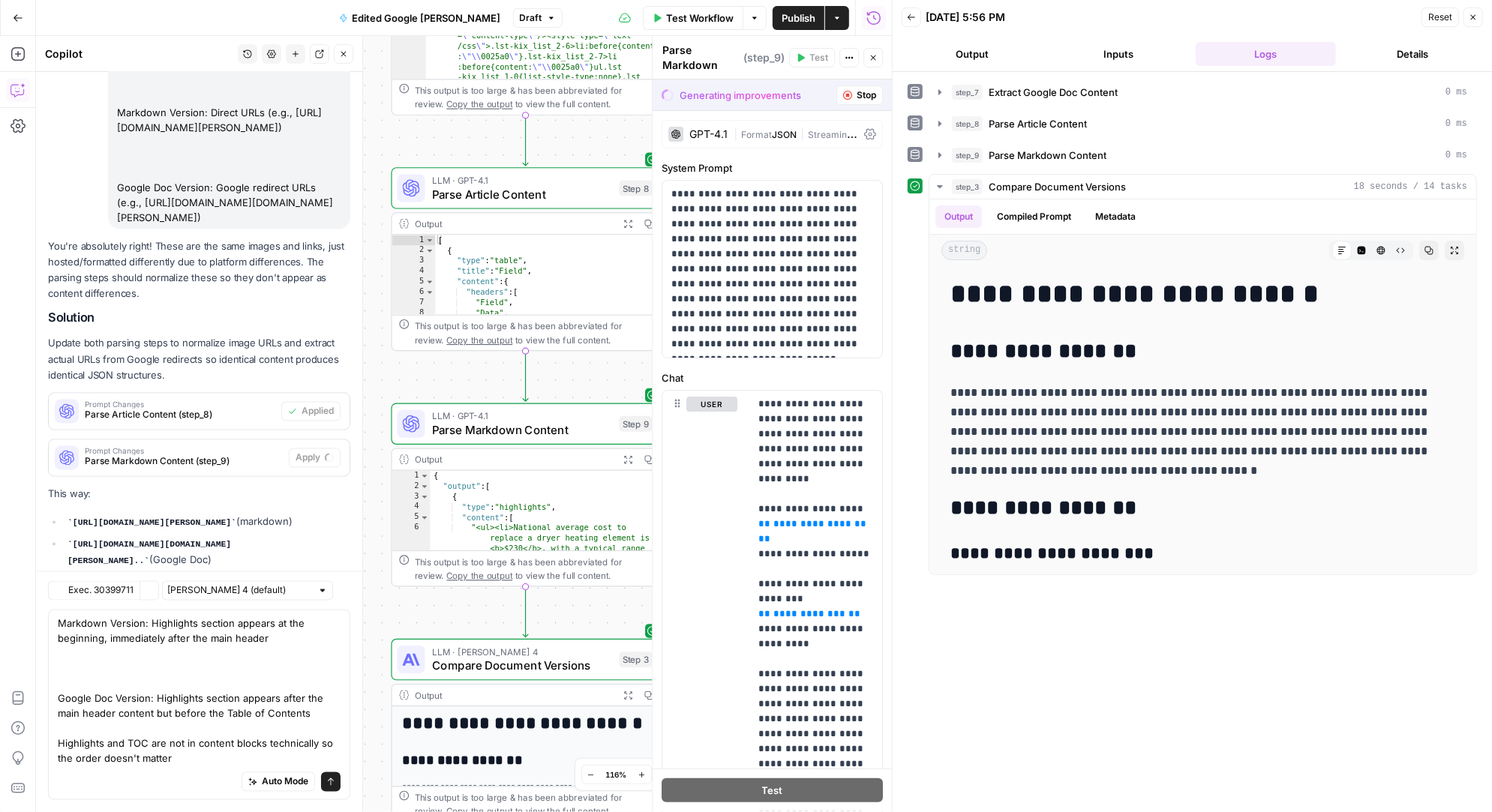
scroll to position [10982, 0]
click at [324, 452] on span "Accept" at bounding box center [319, 458] width 30 height 13
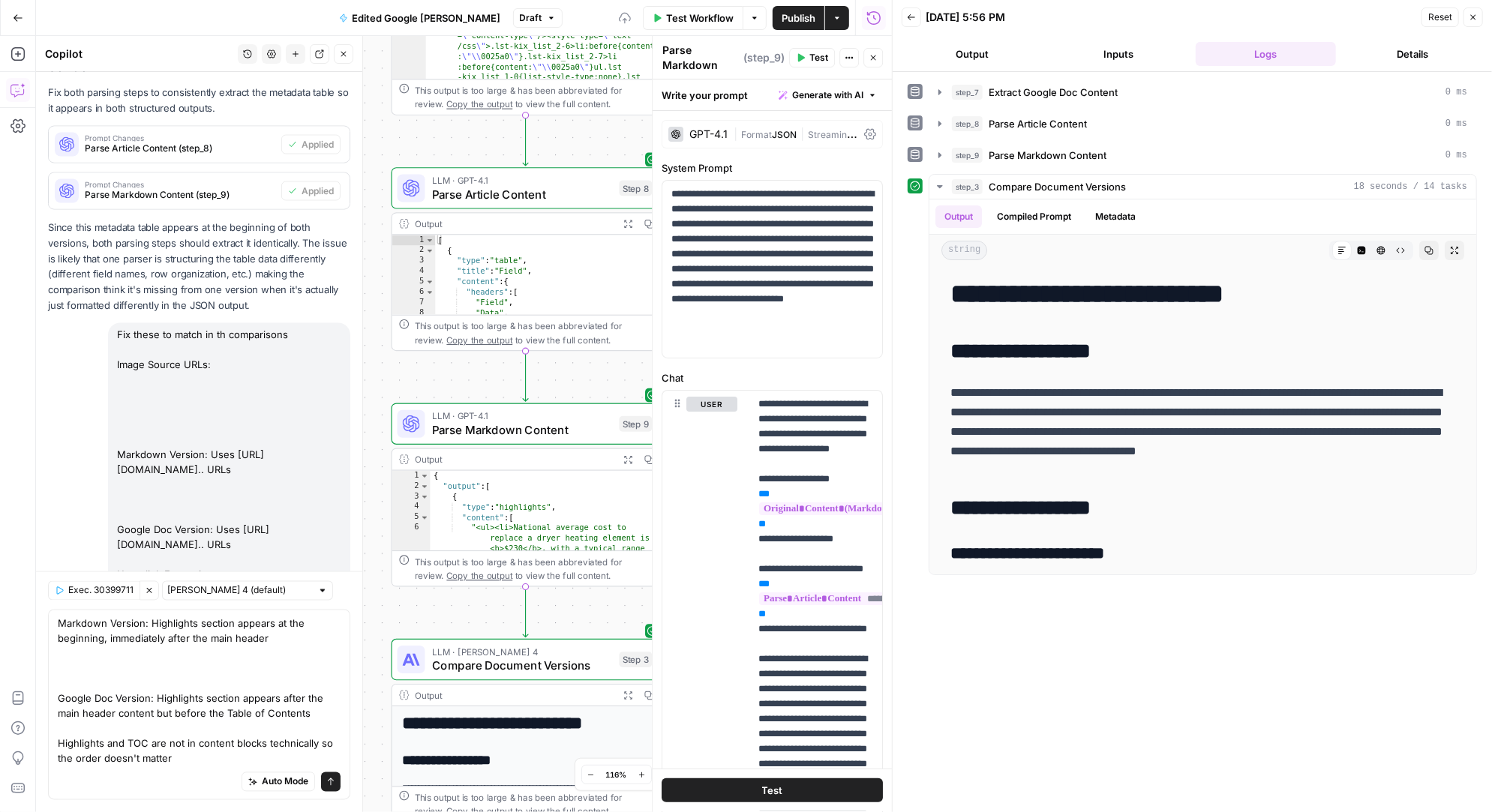
scroll to position [11558, 0]
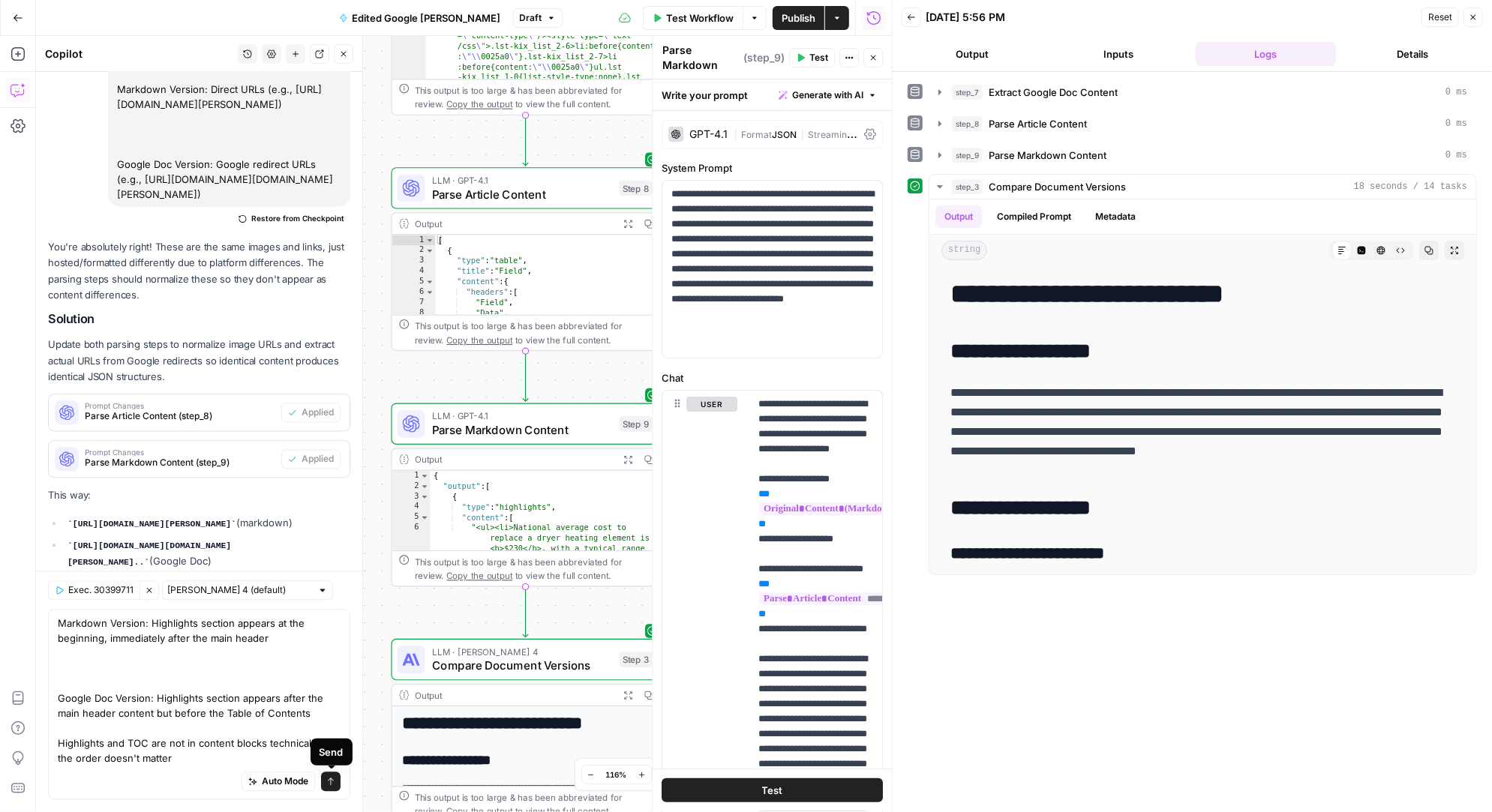
click at [330, 784] on icon "submit" at bounding box center [331, 782] width 9 height 9
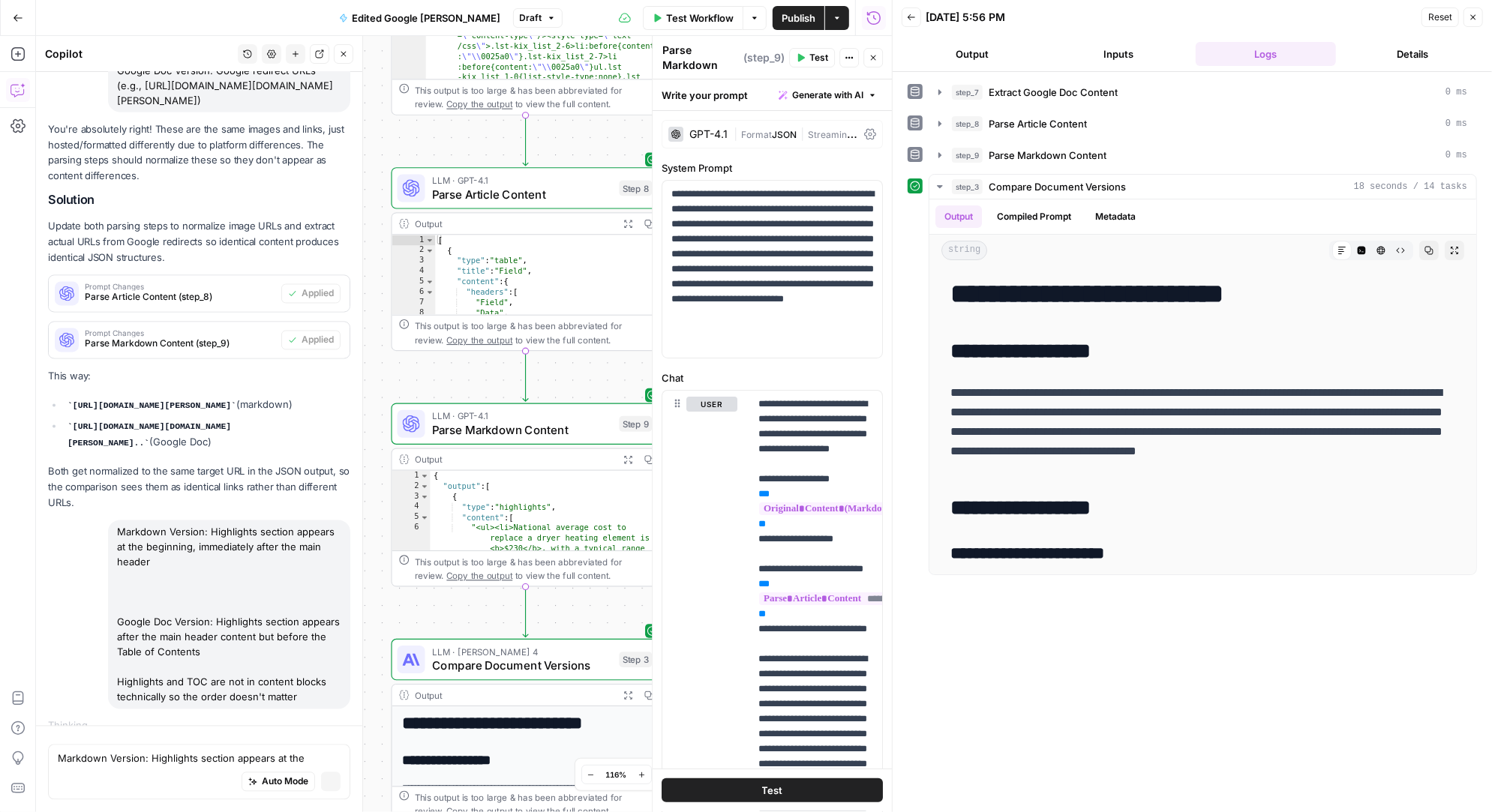
scroll to position [11021, 0]
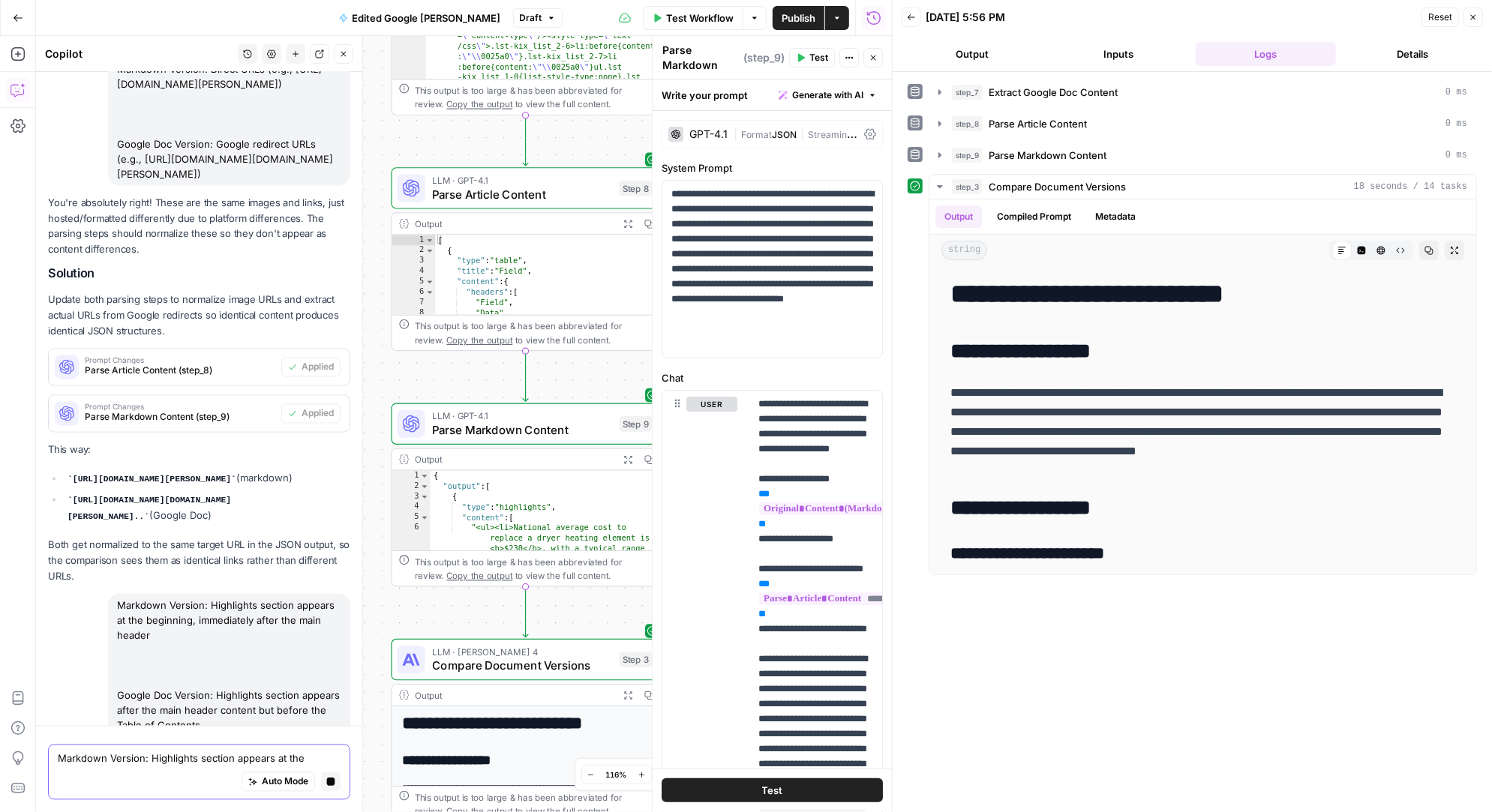
click at [154, 756] on textarea "Markdown Version: Highlights section appears at the beginning, immediately afte…" at bounding box center [198, 758] width 282 height 15
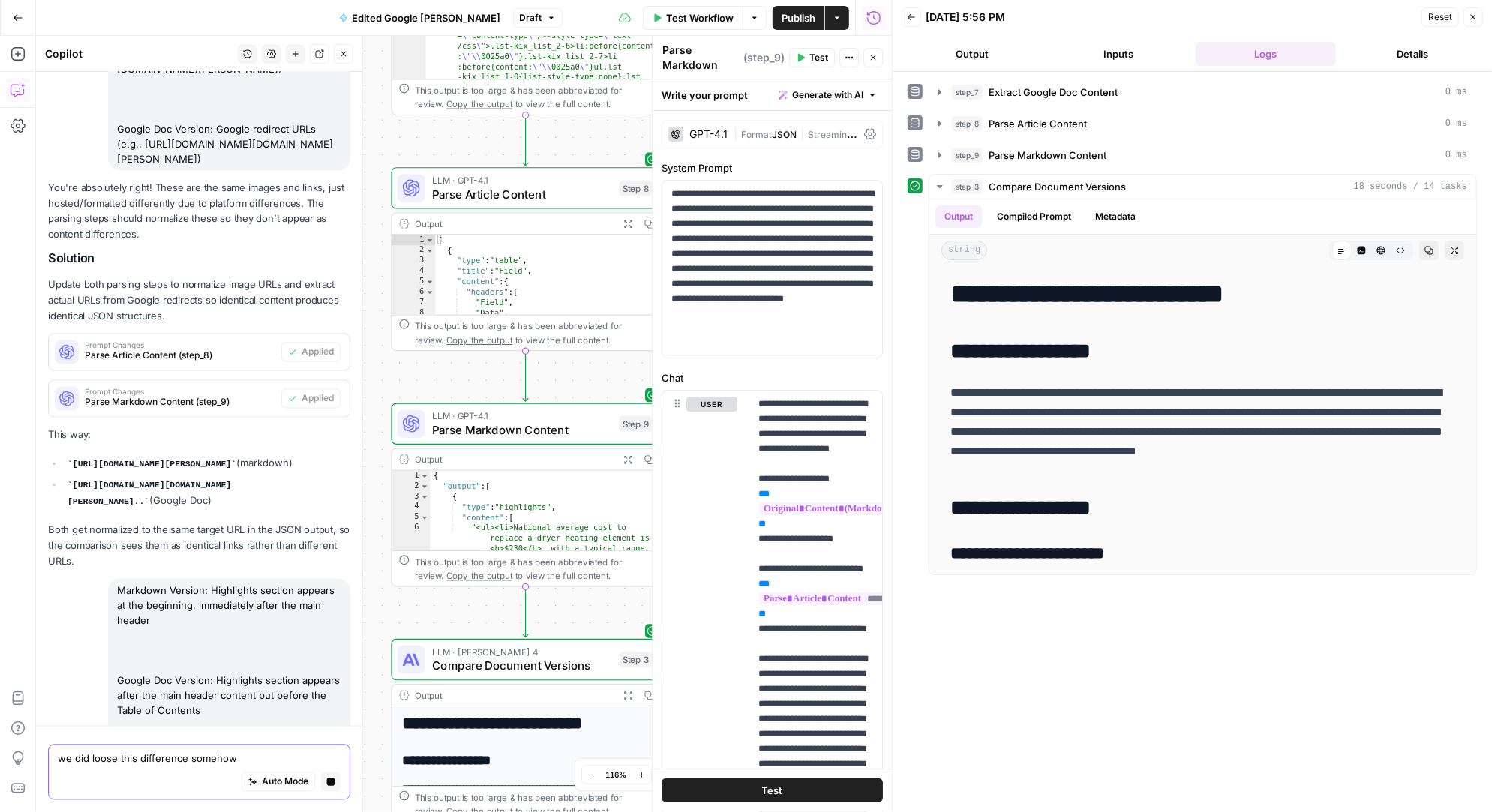
paste textarea "Most Frequently Cited Washer and Dryer Issues According to [PERSON_NAME] custom…"
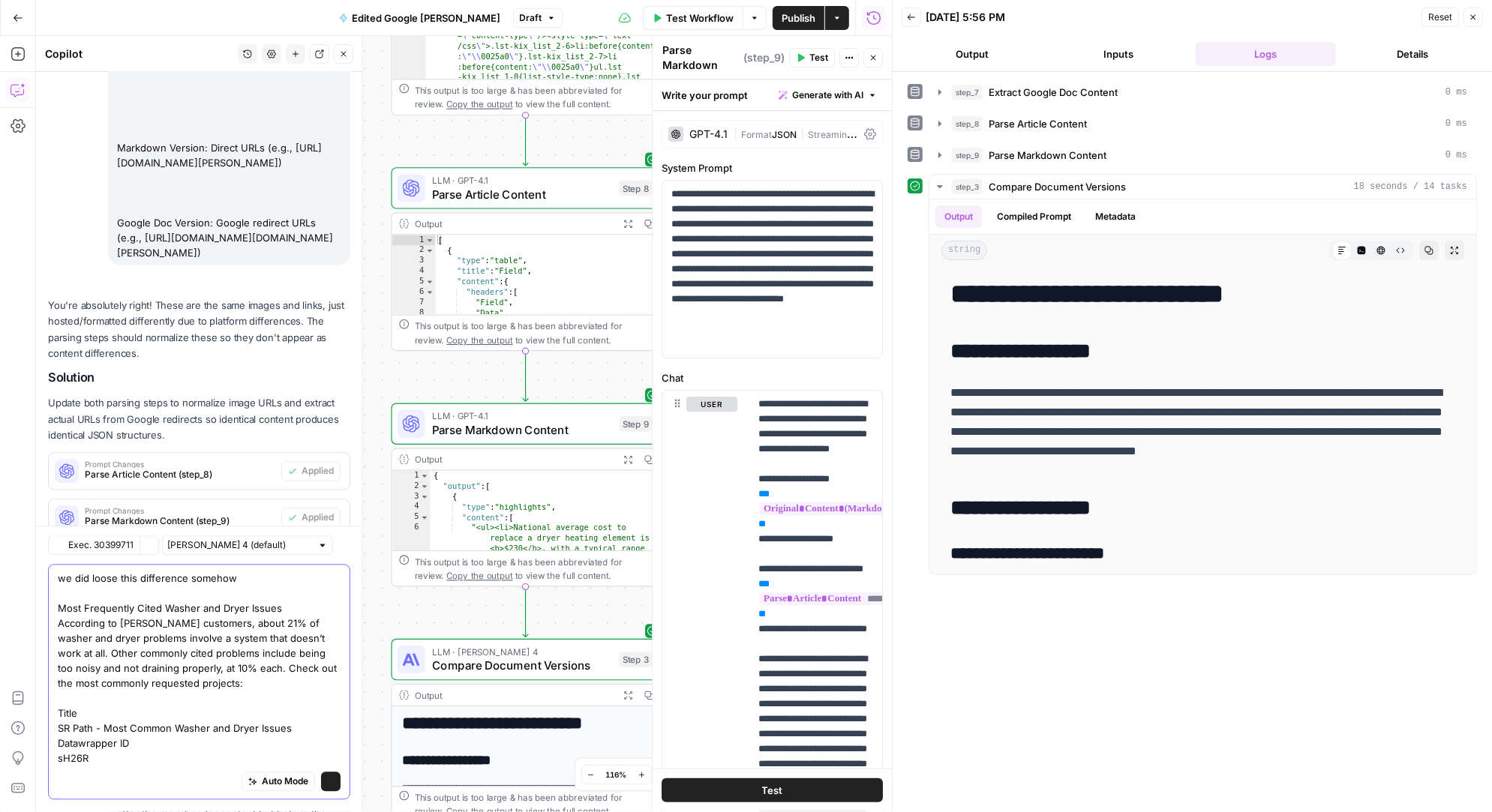
scroll to position [12124, 0]
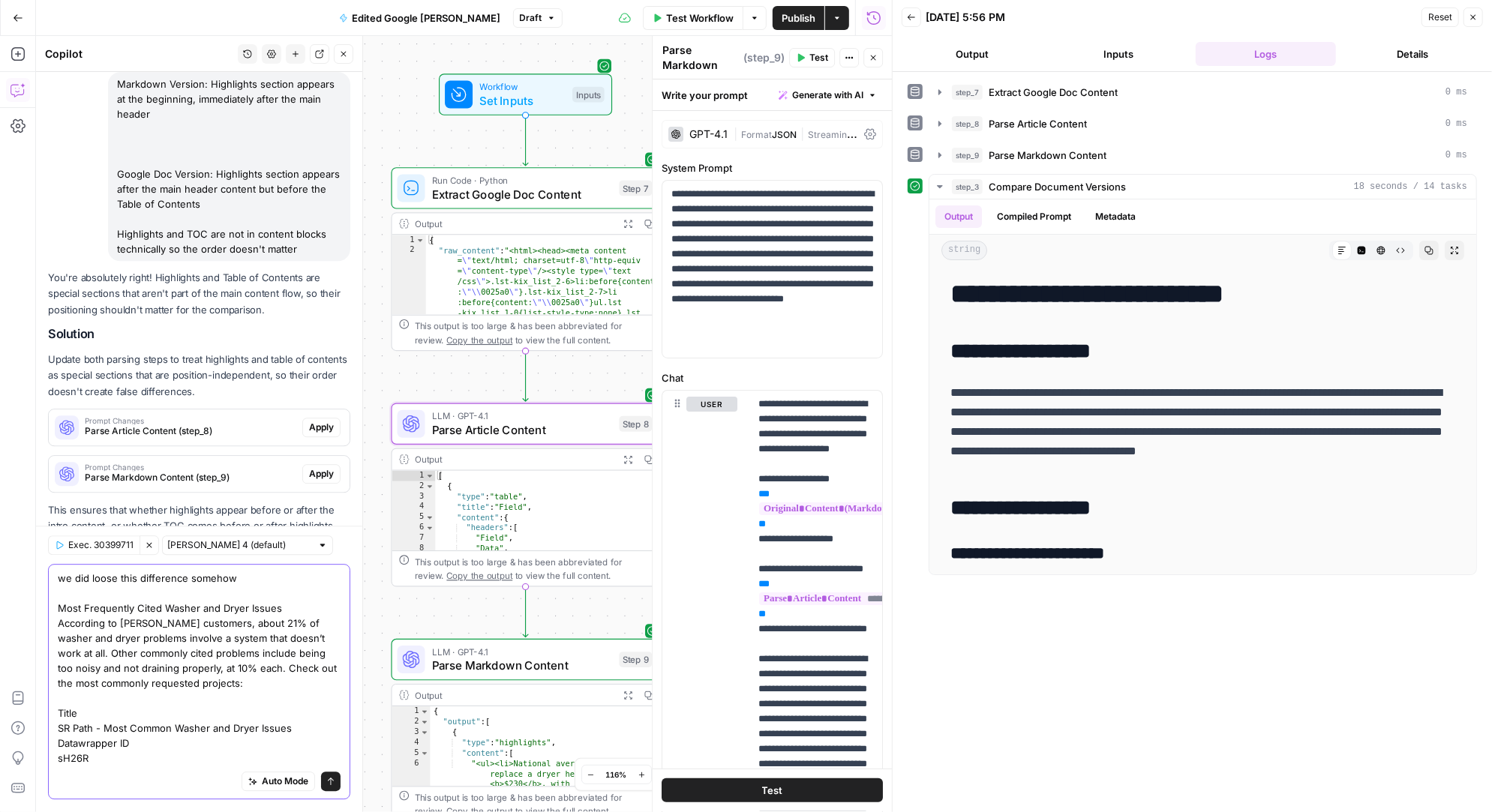
type textarea "we did loose this difference somehow Most Frequently Cited Washer and Dryer Iss…"
click at [320, 420] on span "Apply" at bounding box center [322, 427] width 25 height 13
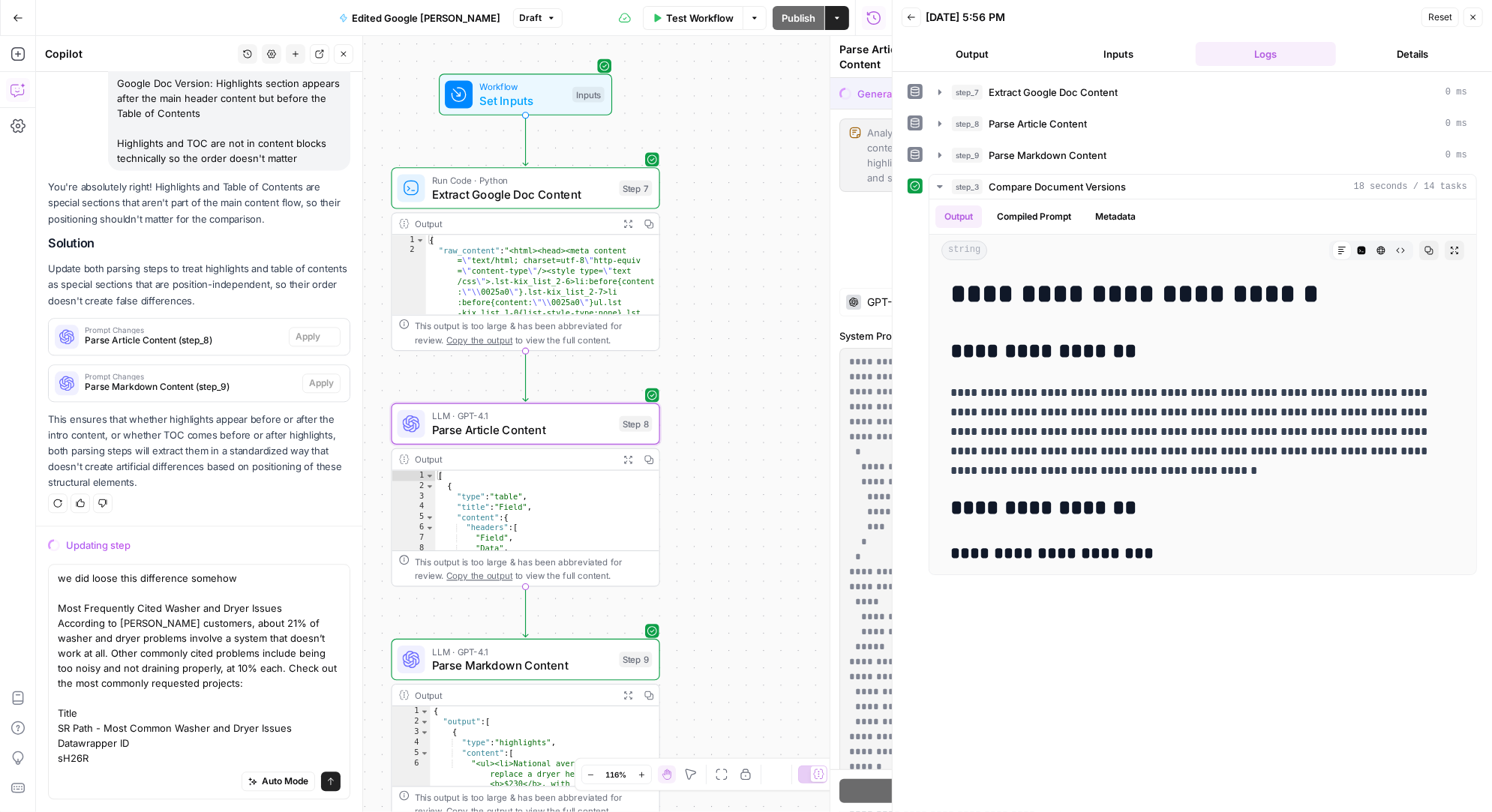
scroll to position [11549, 0]
